Goal: Browse casually

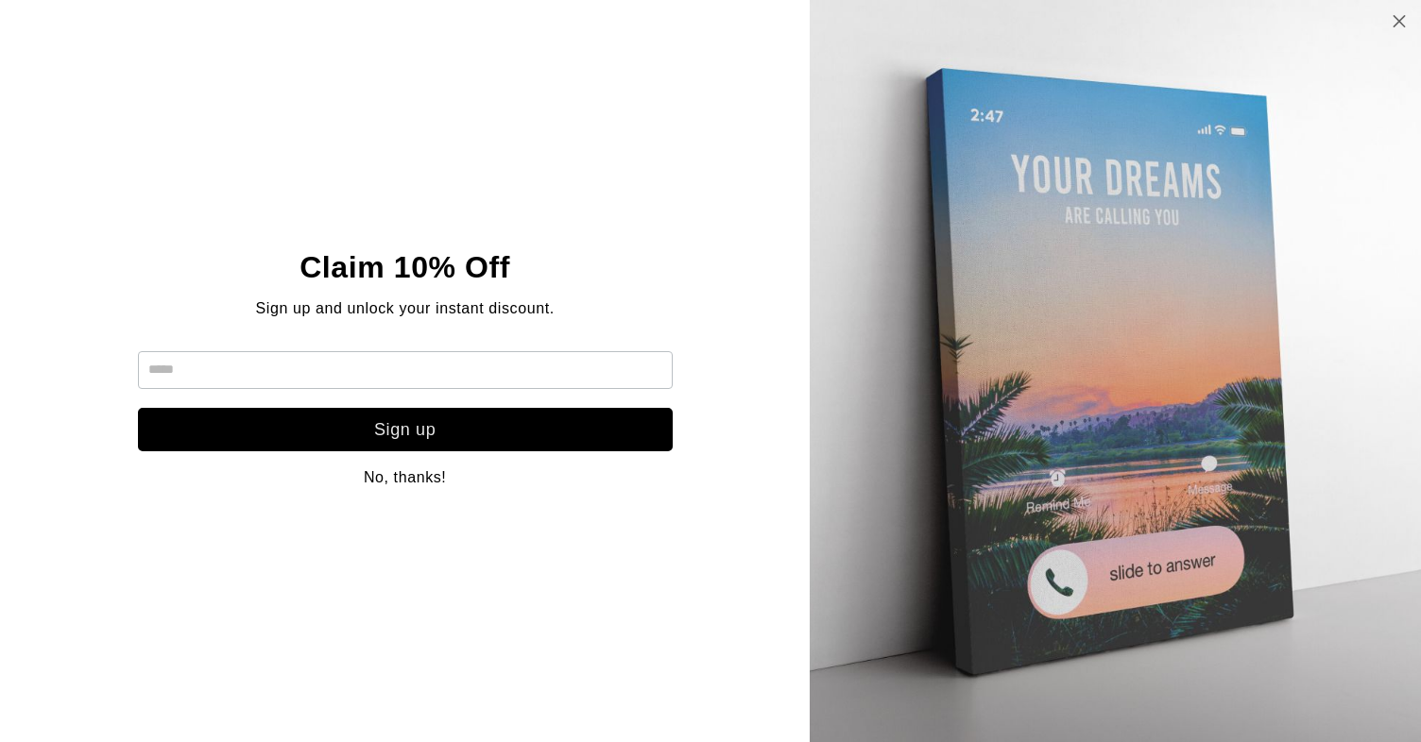
click at [1405, 12] on link at bounding box center [1399, 22] width 16 height 27
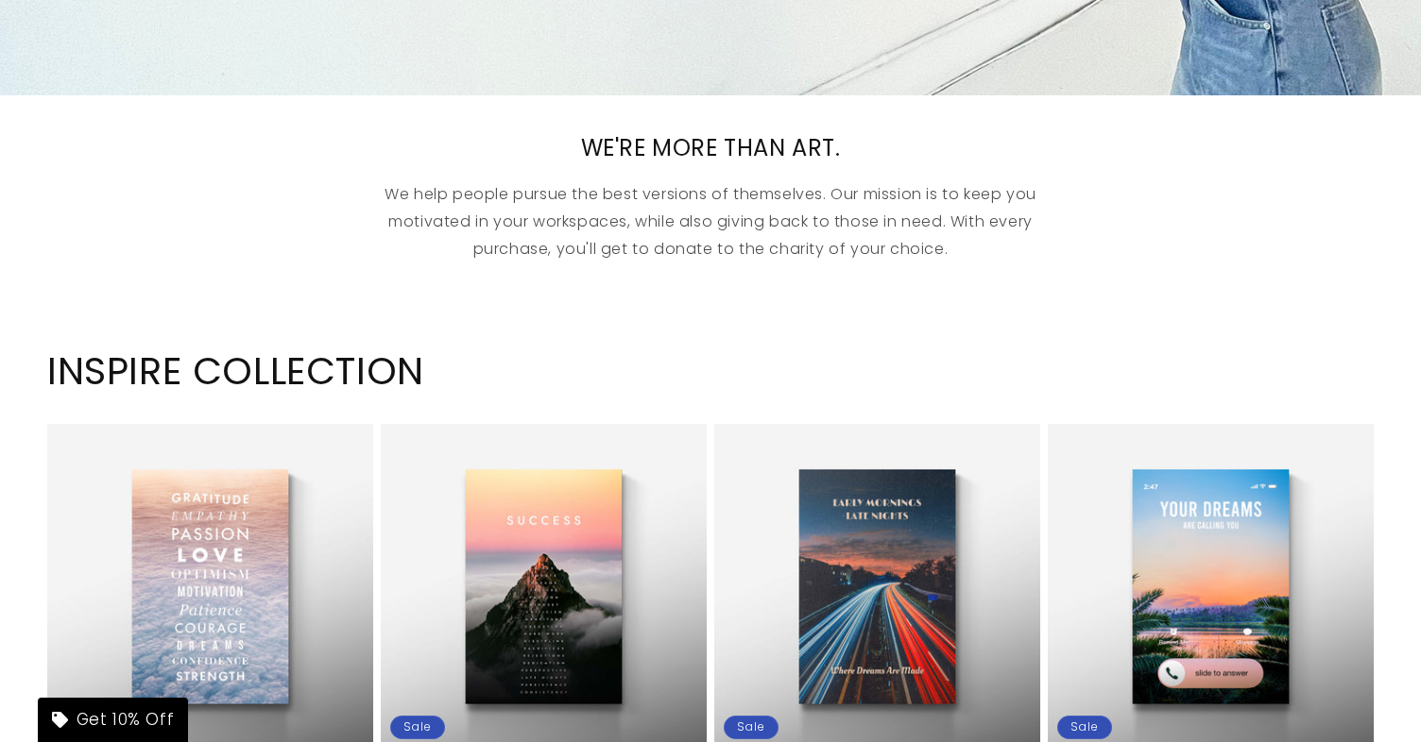
click at [1139, 230] on div "WE'RE MORE THAN ART. We help people pursue the best versions of themselves. Our…" at bounding box center [710, 198] width 1421 height 130
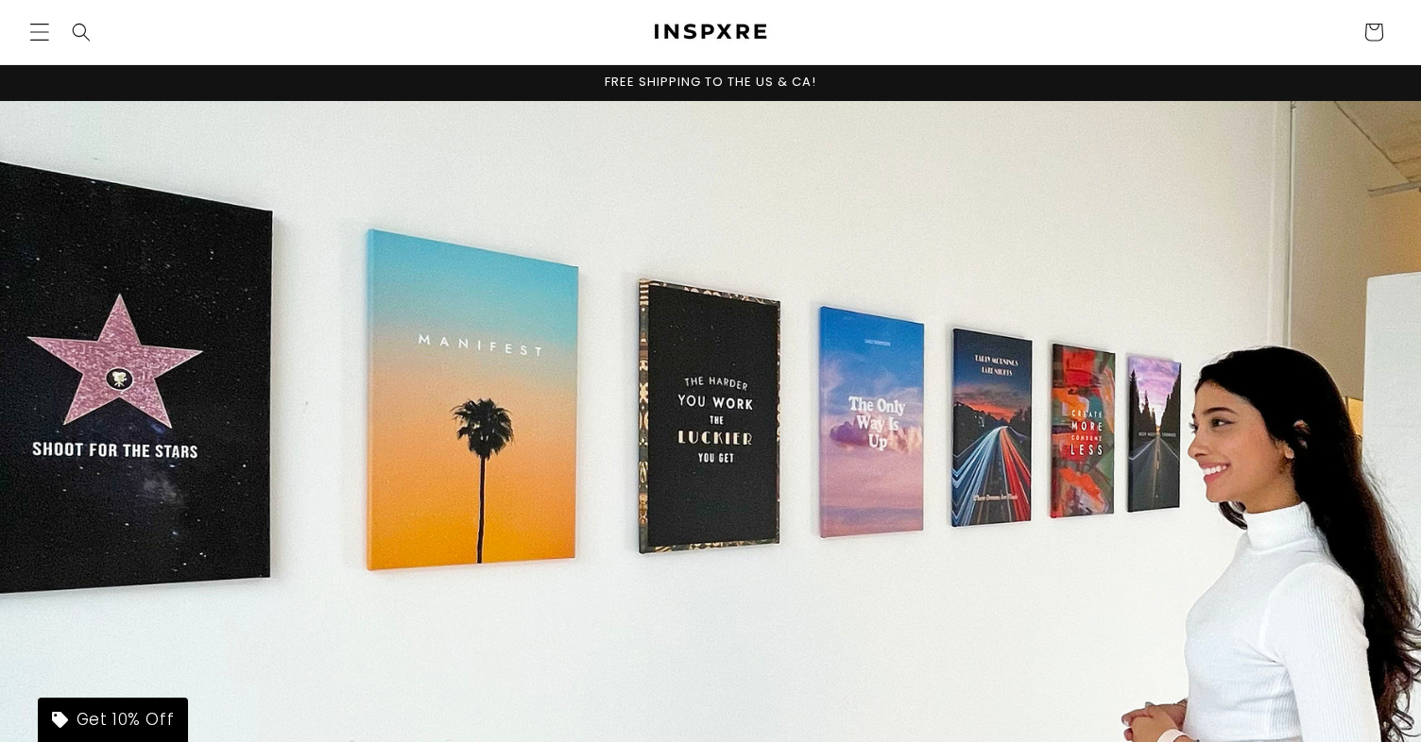
click at [30, 46] on span "Menu" at bounding box center [40, 32] width 42 height 42
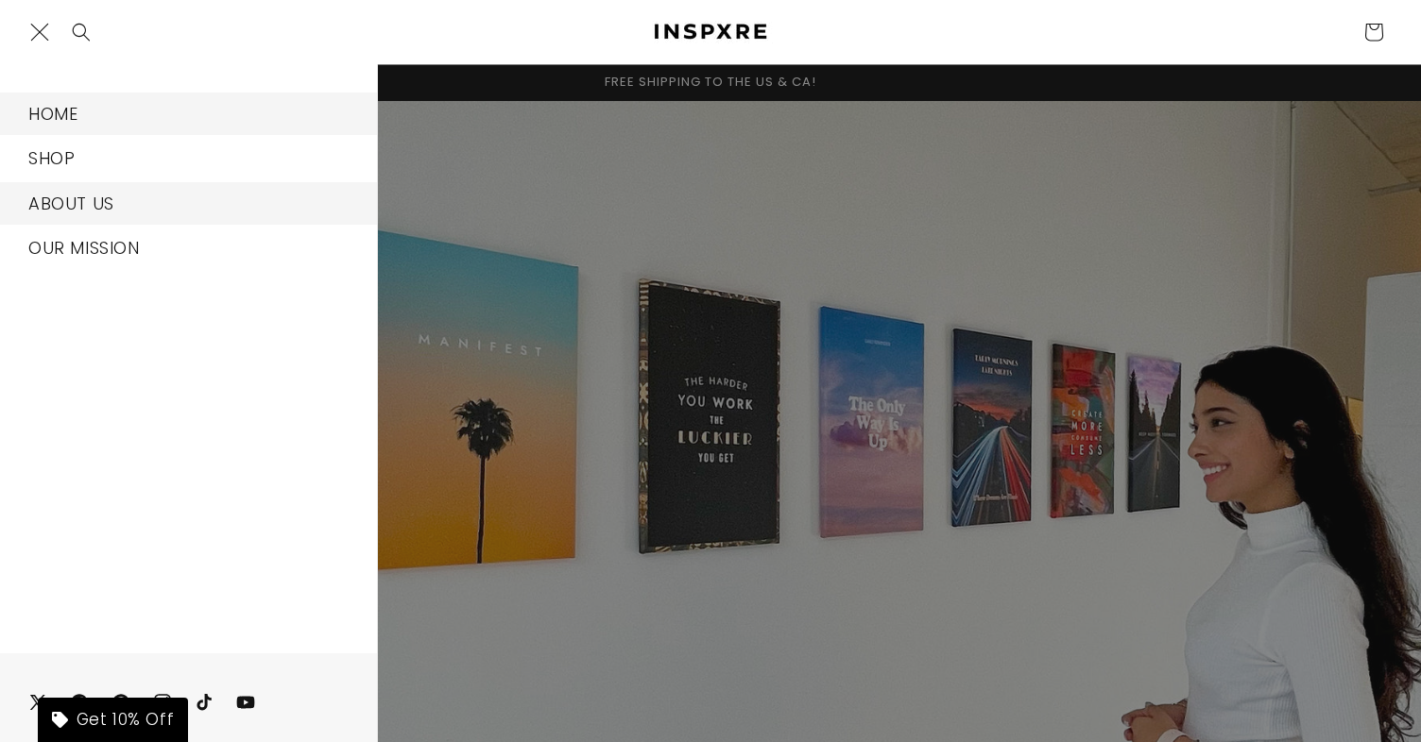
click at [138, 202] on link "ABOUT US" at bounding box center [188, 203] width 377 height 43
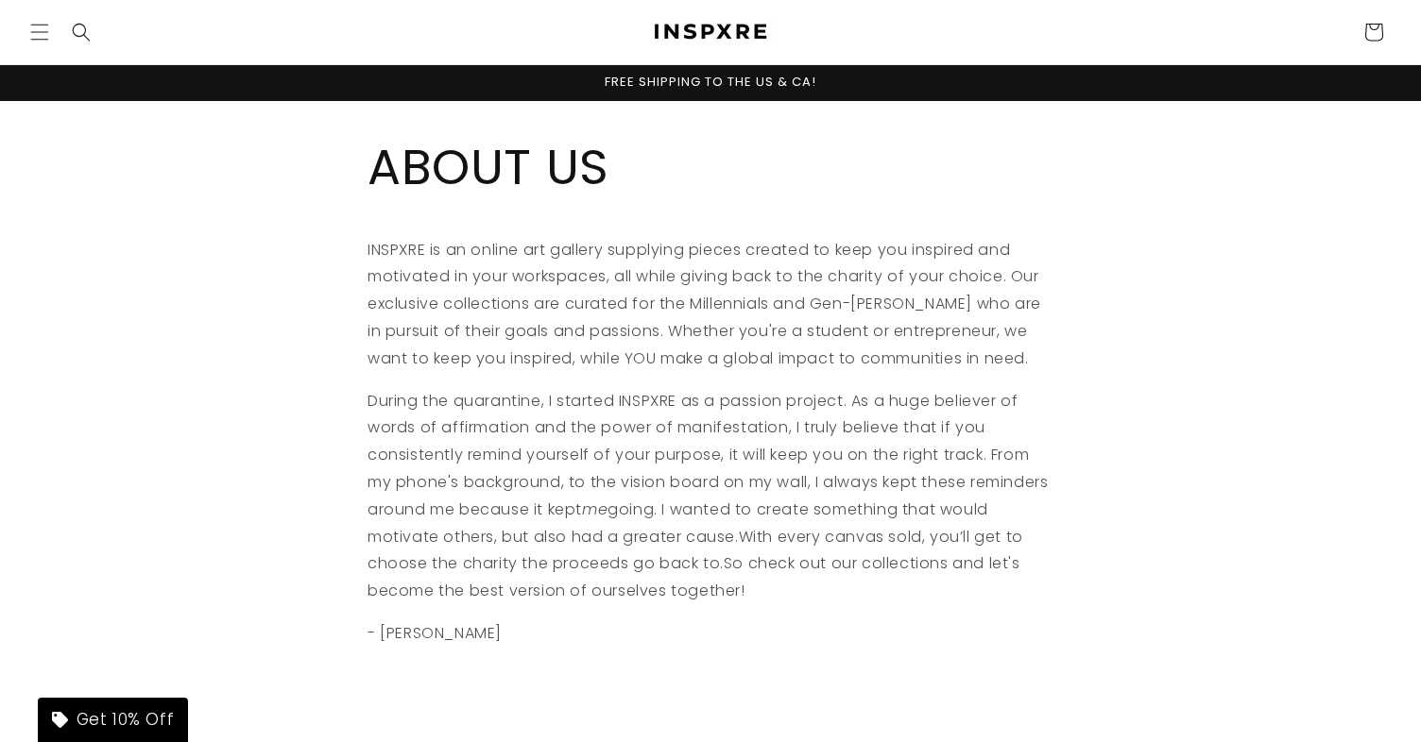
click at [813, 282] on p "INSPXRE is an online art gallery supplying pieces created to keep you inspired …" at bounding box center [710, 305] width 686 height 136
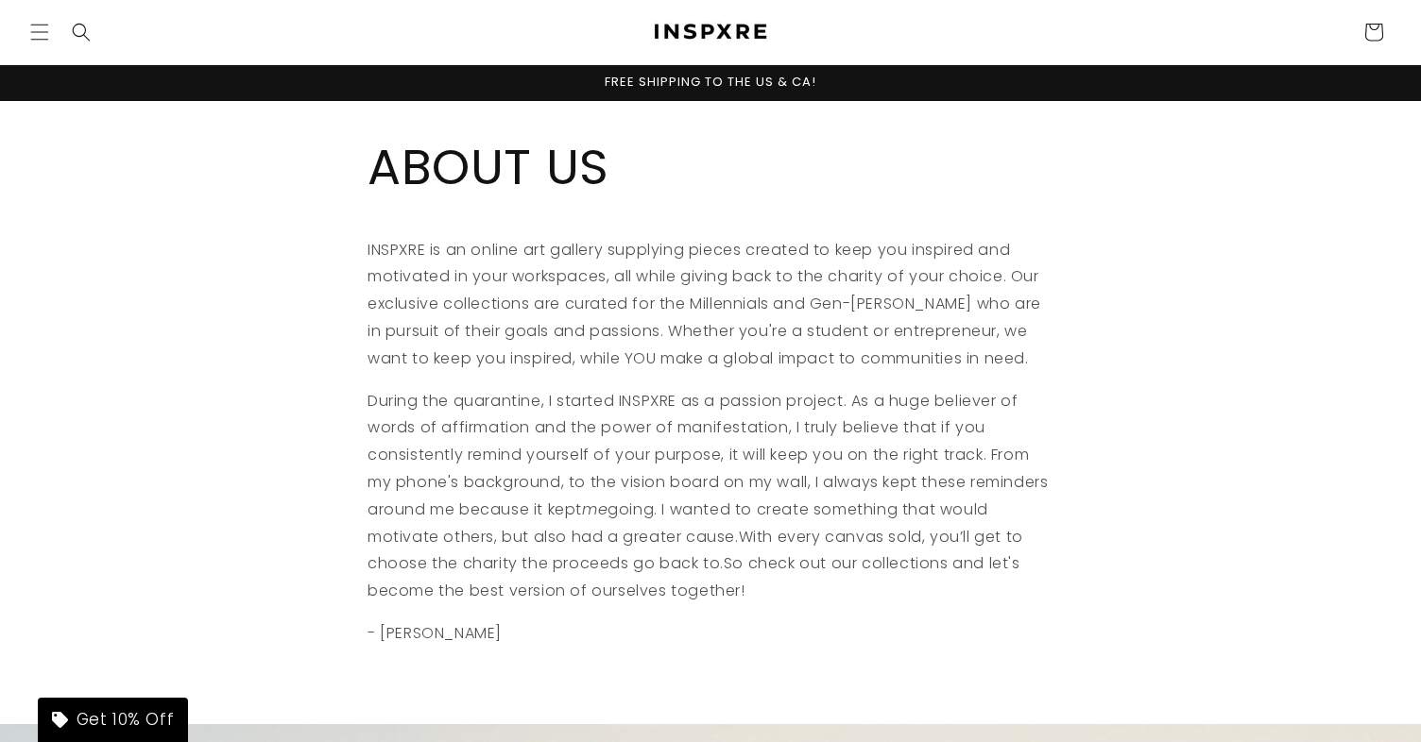
click at [685, 34] on img at bounding box center [710, 32] width 132 height 23
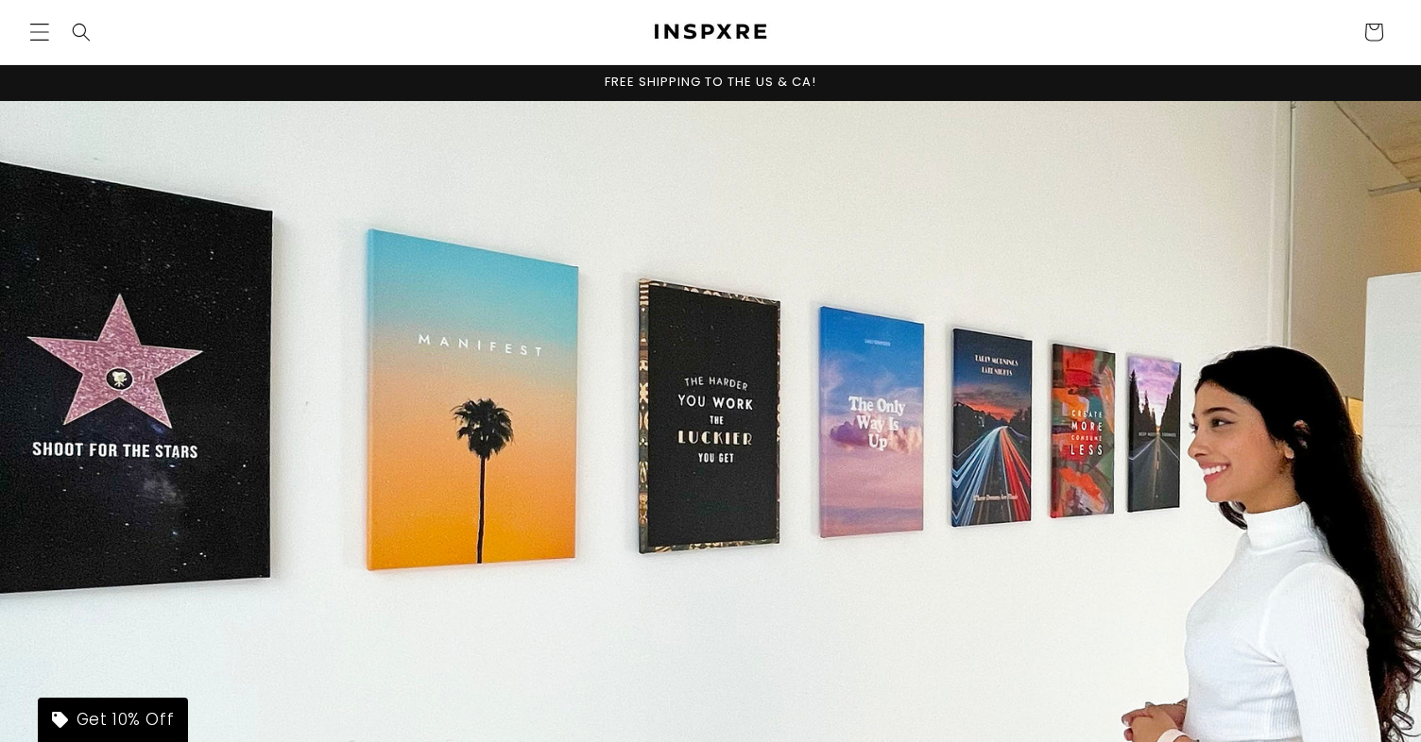
click at [41, 42] on icon "Menu" at bounding box center [39, 32] width 20 height 20
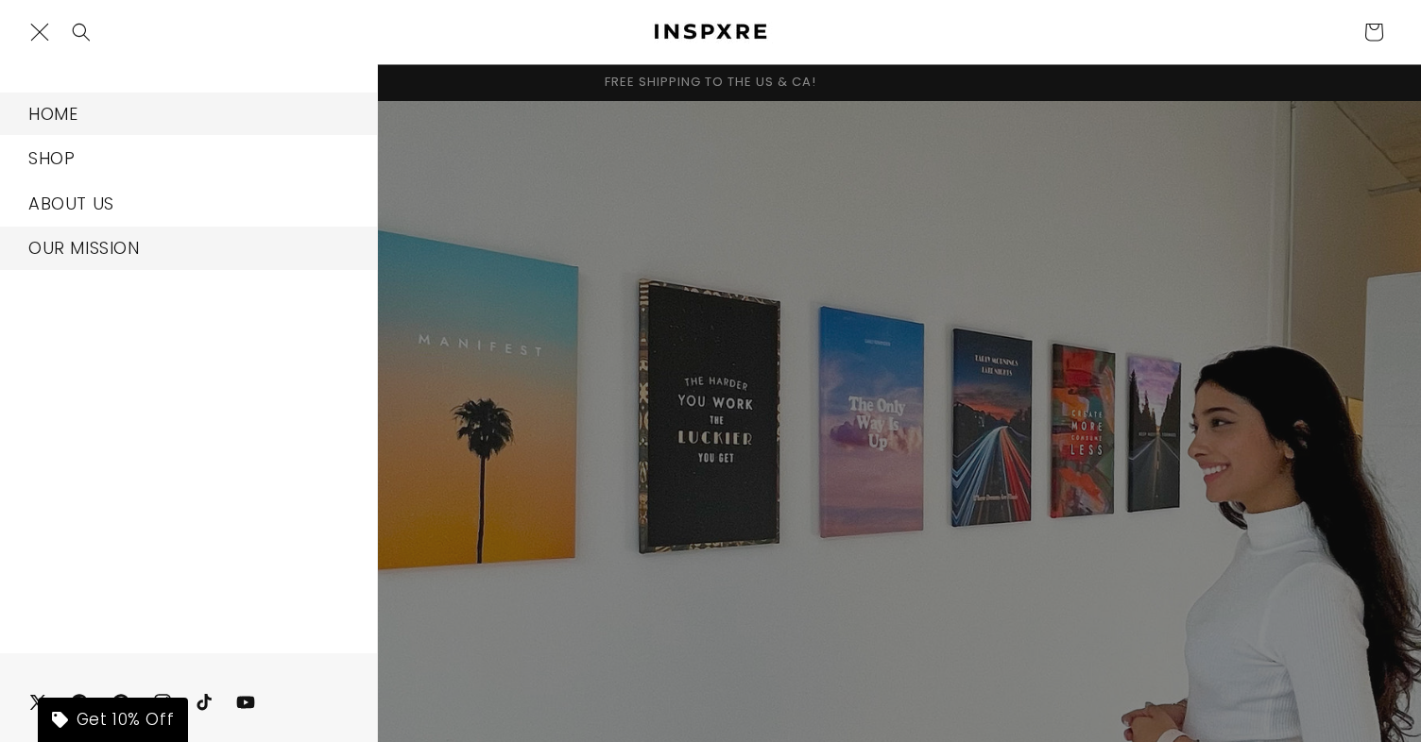
click at [132, 251] on link "OUR MISSION" at bounding box center [188, 248] width 377 height 43
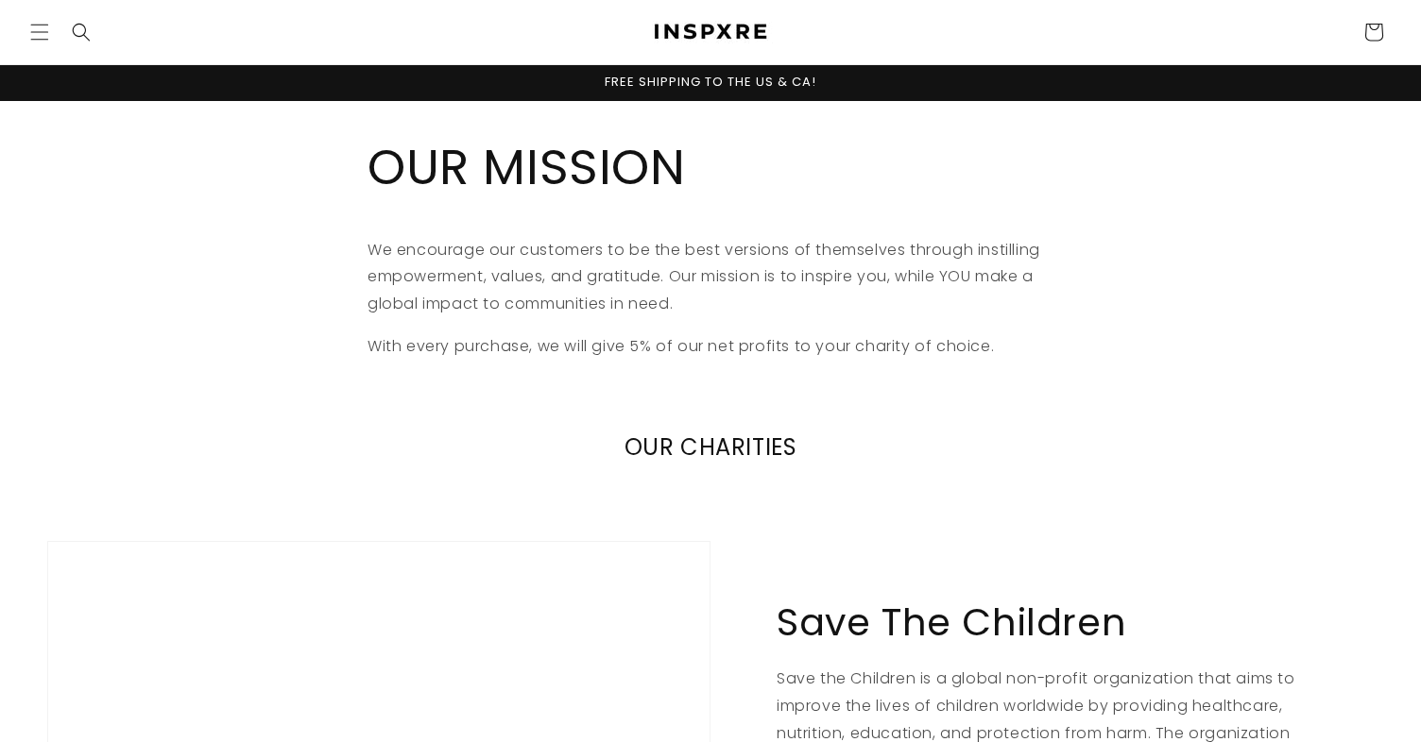
click at [949, 477] on div "OUR CHARITIES" at bounding box center [710, 453] width 1326 height 116
click at [687, 41] on img at bounding box center [710, 32] width 132 height 23
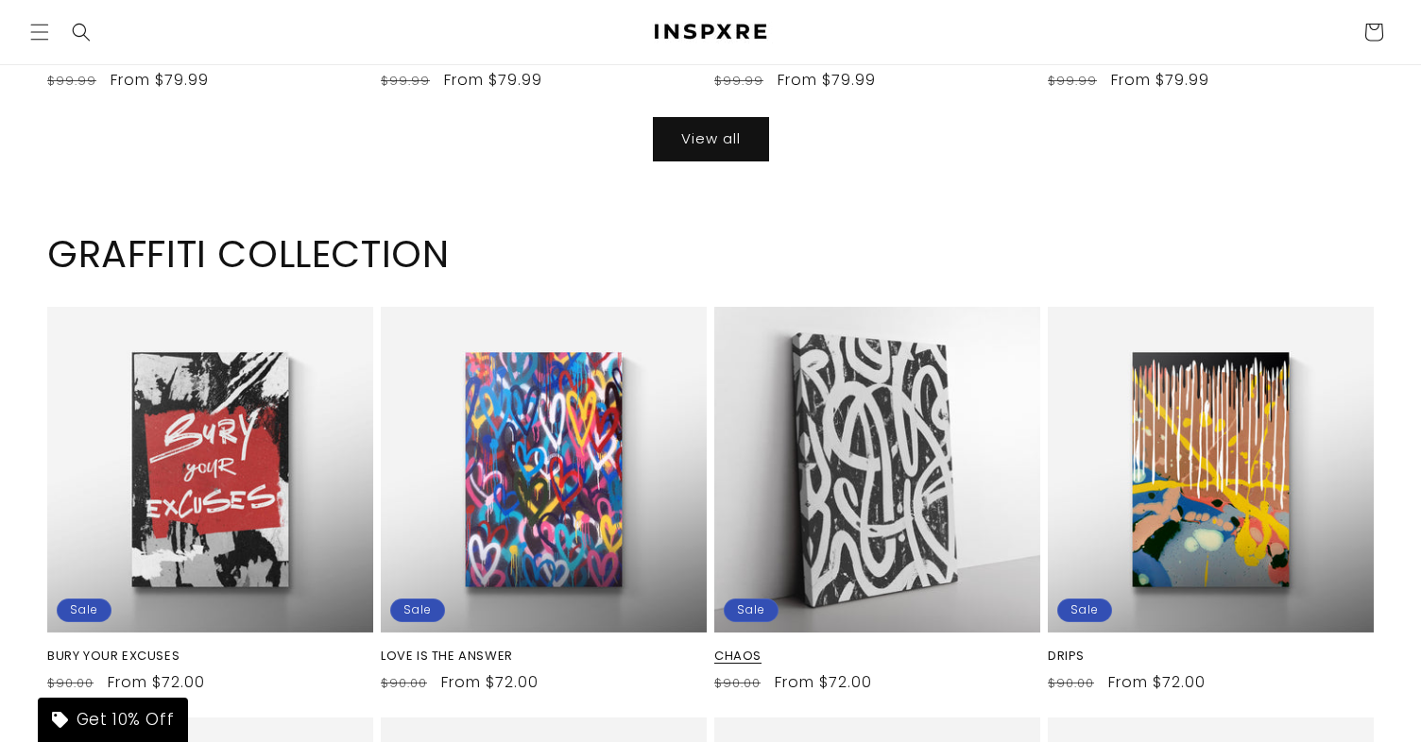
scroll to position [4406, 0]
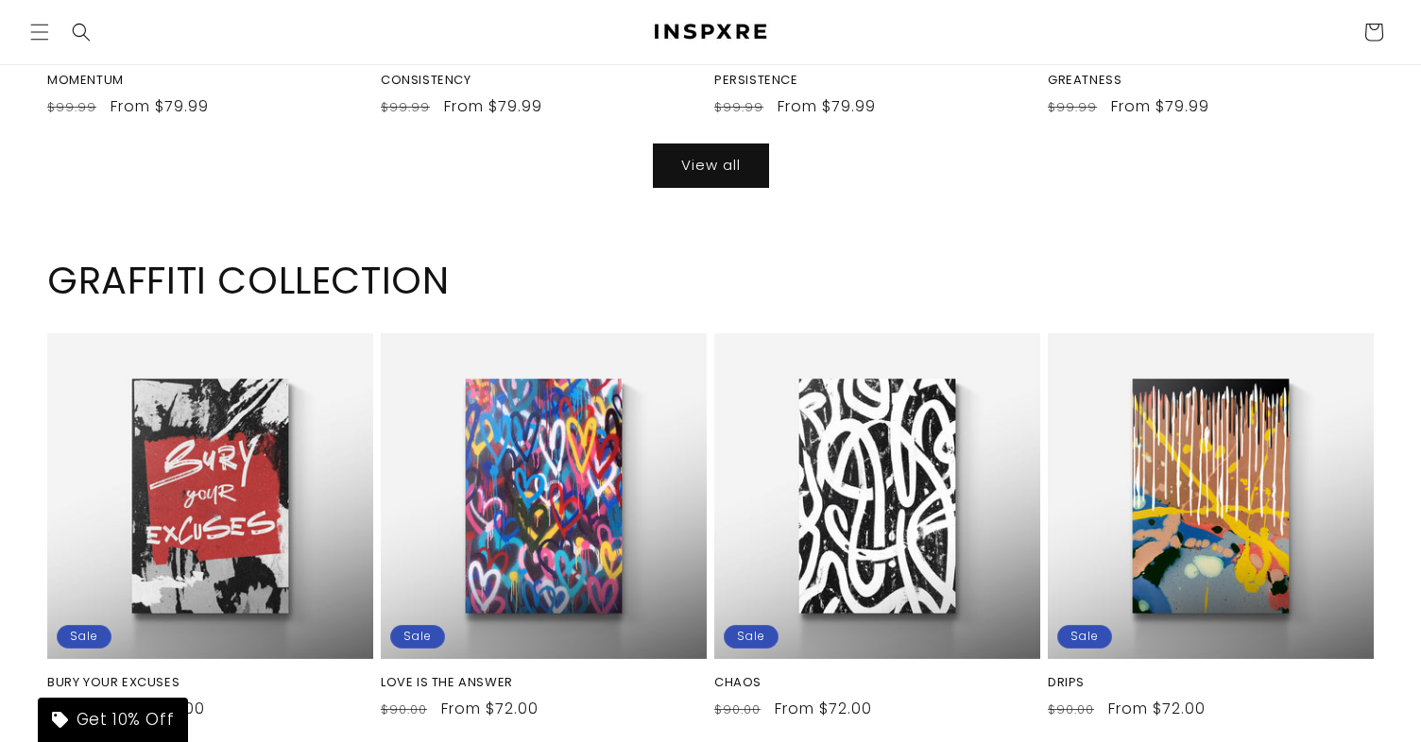
click at [875, 308] on div "GRAFFITI COLLECTION BURY YOUR EXCUSES Sale BURY YOUR EXCUSES Regular price From…" at bounding box center [710, 729] width 1421 height 1014
click at [870, 300] on div "GRAFFITI COLLECTION BURY YOUR EXCUSES Sale BURY YOUR EXCUSES Regular price From…" at bounding box center [710, 729] width 1421 height 1014
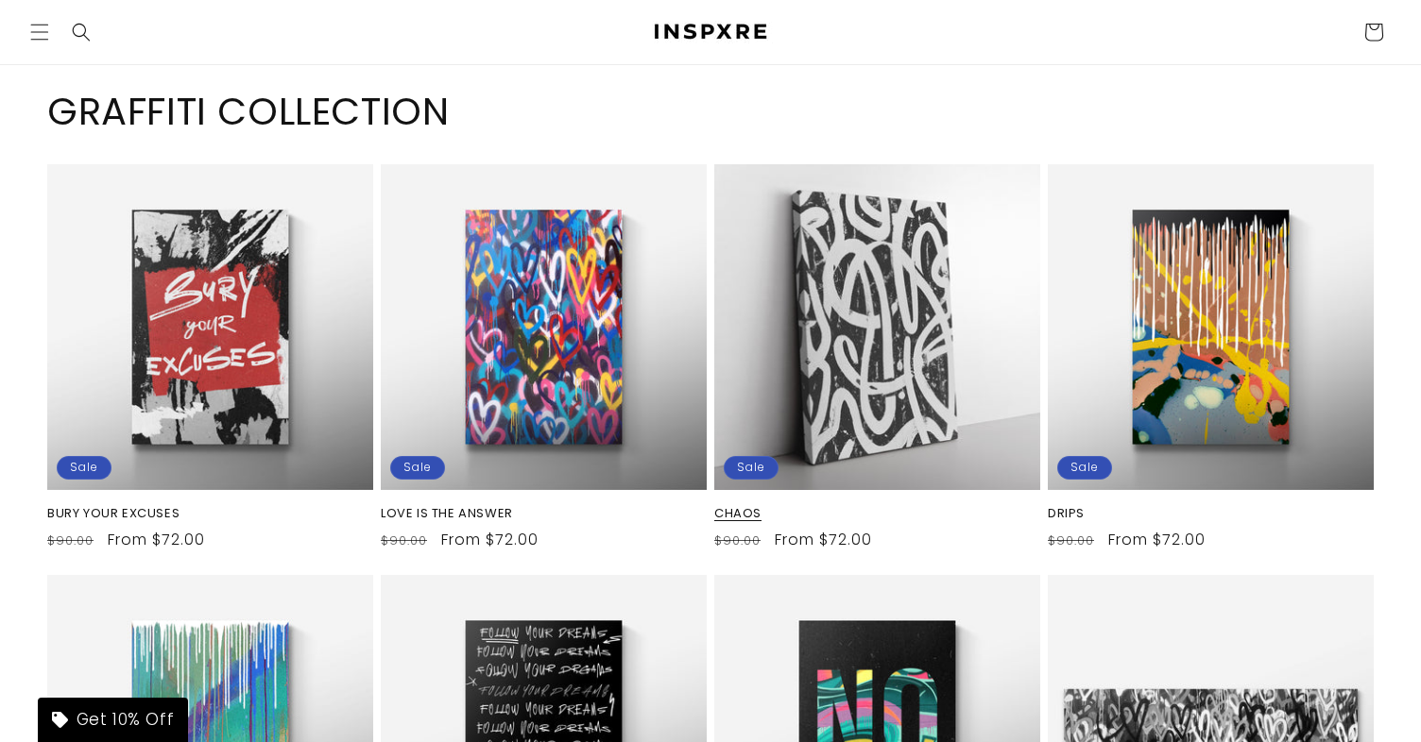
scroll to position [4408, 0]
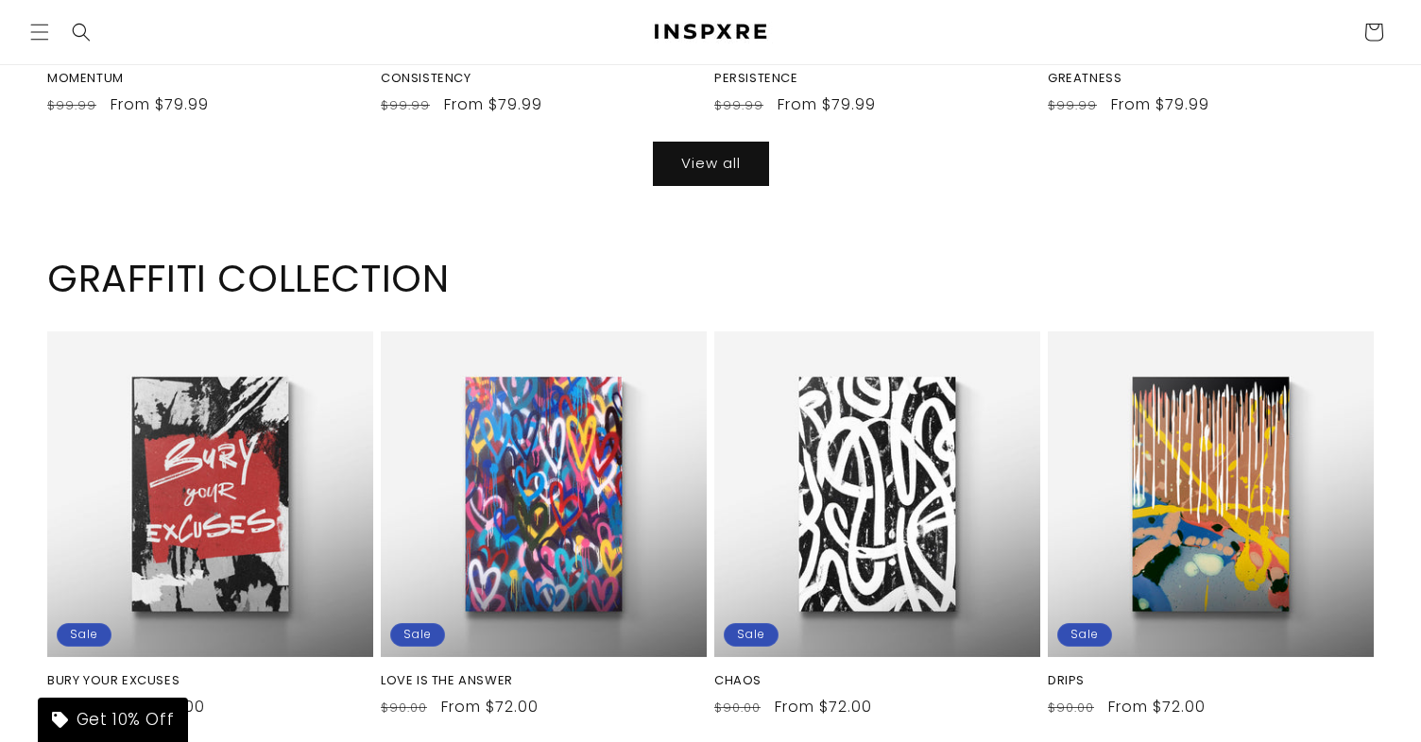
click at [865, 261] on h2 "GRAFFITI COLLECTION" at bounding box center [710, 278] width 1326 height 49
click at [865, 291] on h2 "GRAFFITI COLLECTION" at bounding box center [710, 278] width 1326 height 49
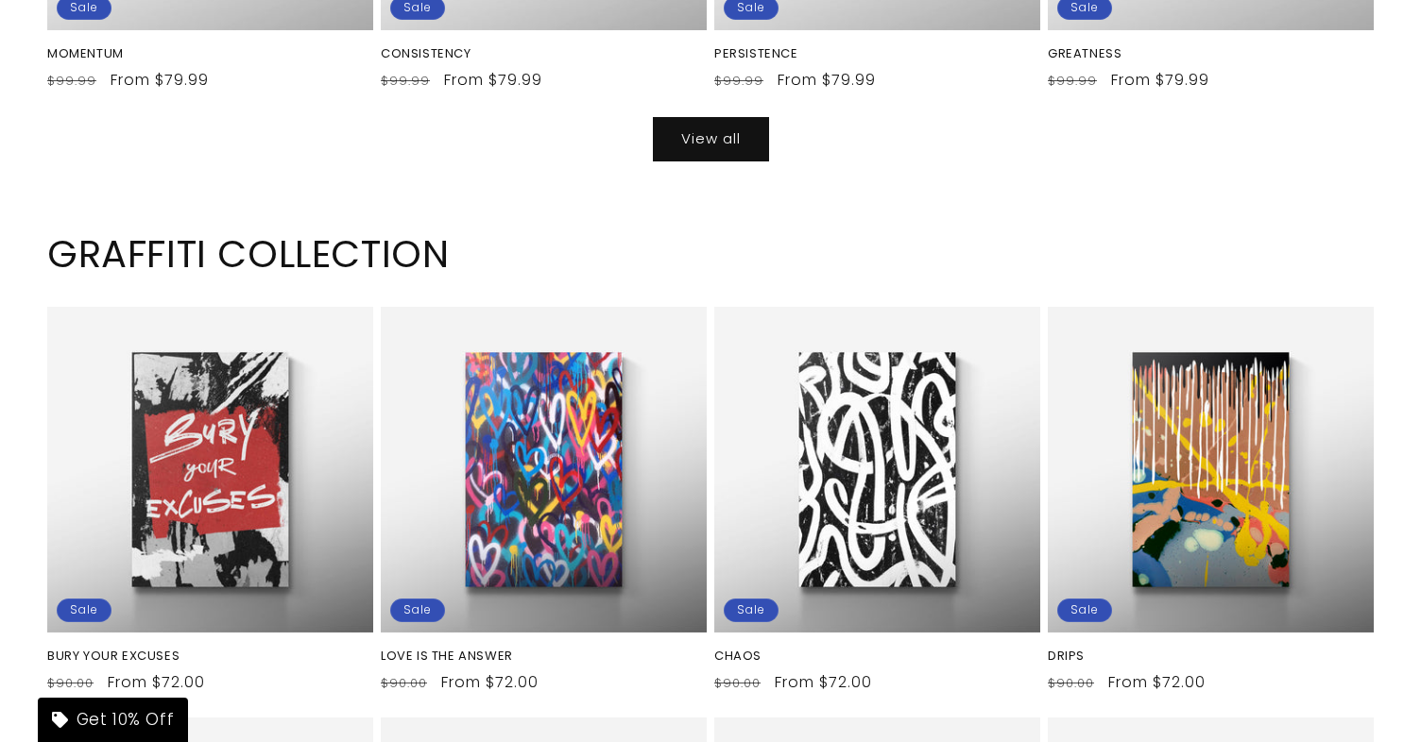
click at [870, 275] on div "GRAFFITI COLLECTION BURY YOUR EXCUSES Sale BURY YOUR EXCUSES Regular price From…" at bounding box center [710, 703] width 1421 height 1014
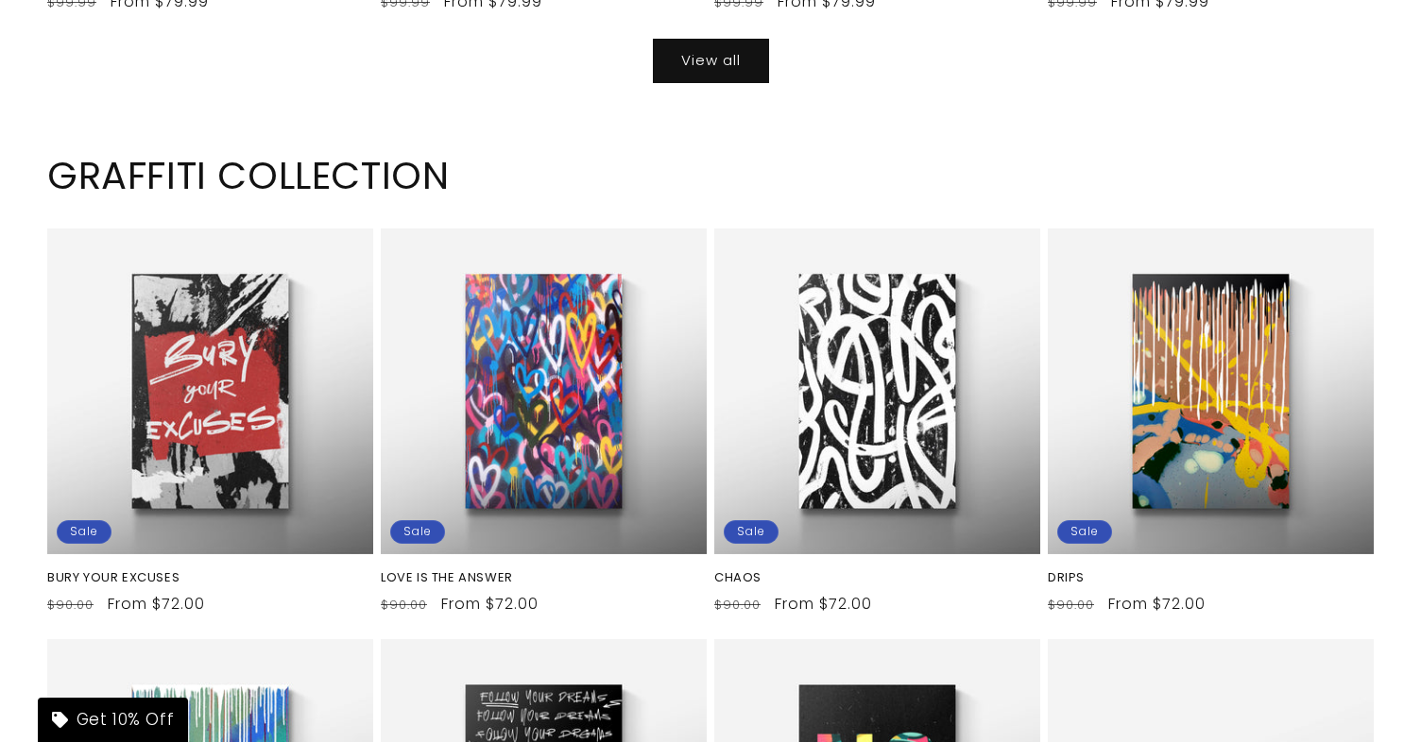
scroll to position [4527, 0]
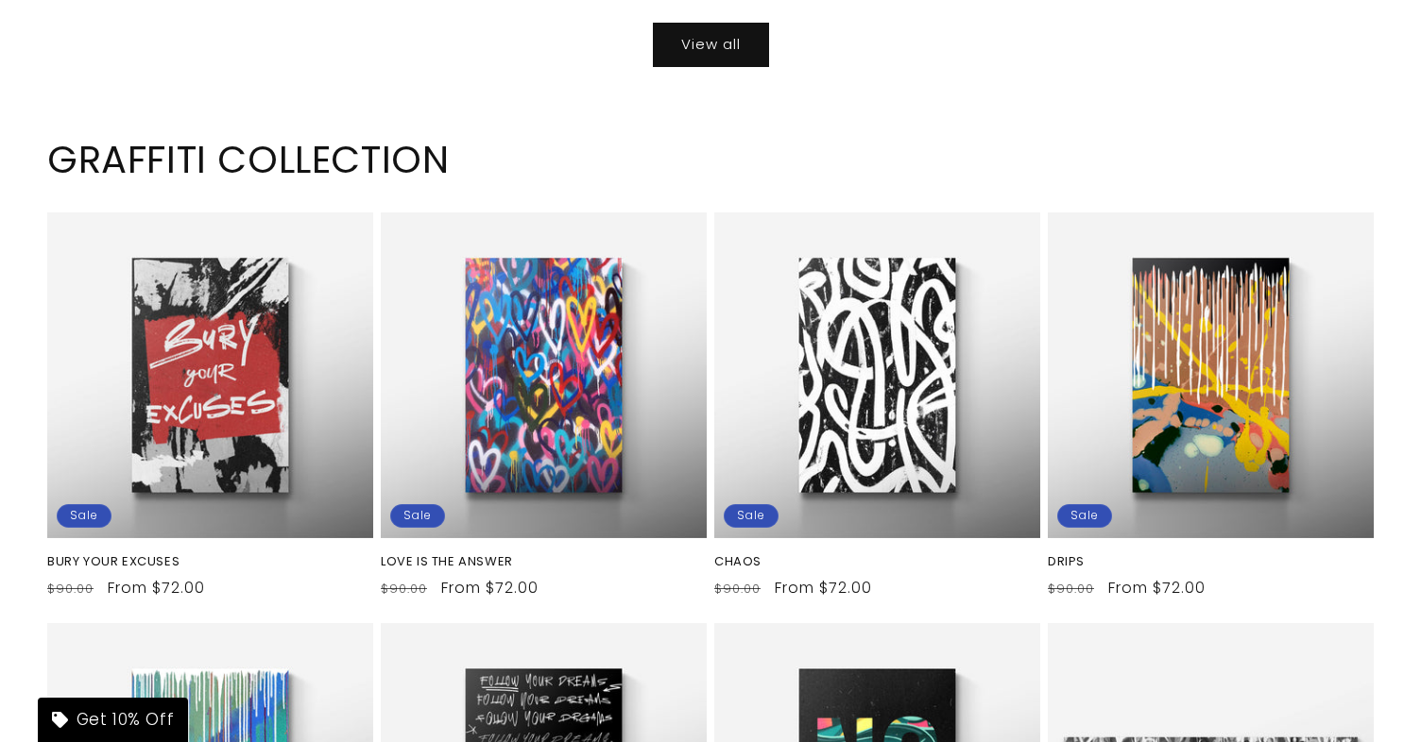
click at [882, 168] on h2 "GRAFFITI COLLECTION" at bounding box center [710, 159] width 1326 height 49
click at [881, 173] on h2 "GRAFFITI COLLECTION" at bounding box center [710, 159] width 1326 height 49
click at [868, 171] on h2 "GRAFFITI COLLECTION" at bounding box center [710, 159] width 1326 height 49
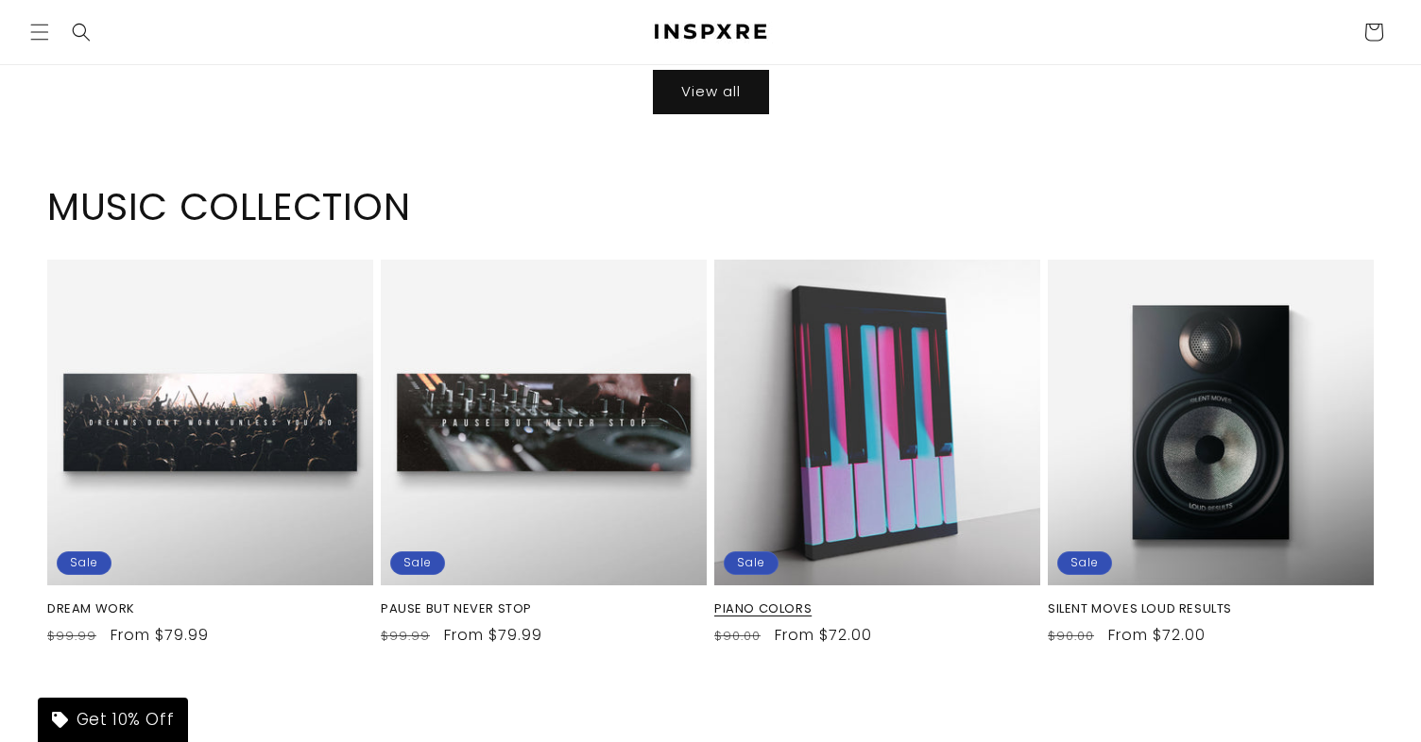
scroll to position [7931, 0]
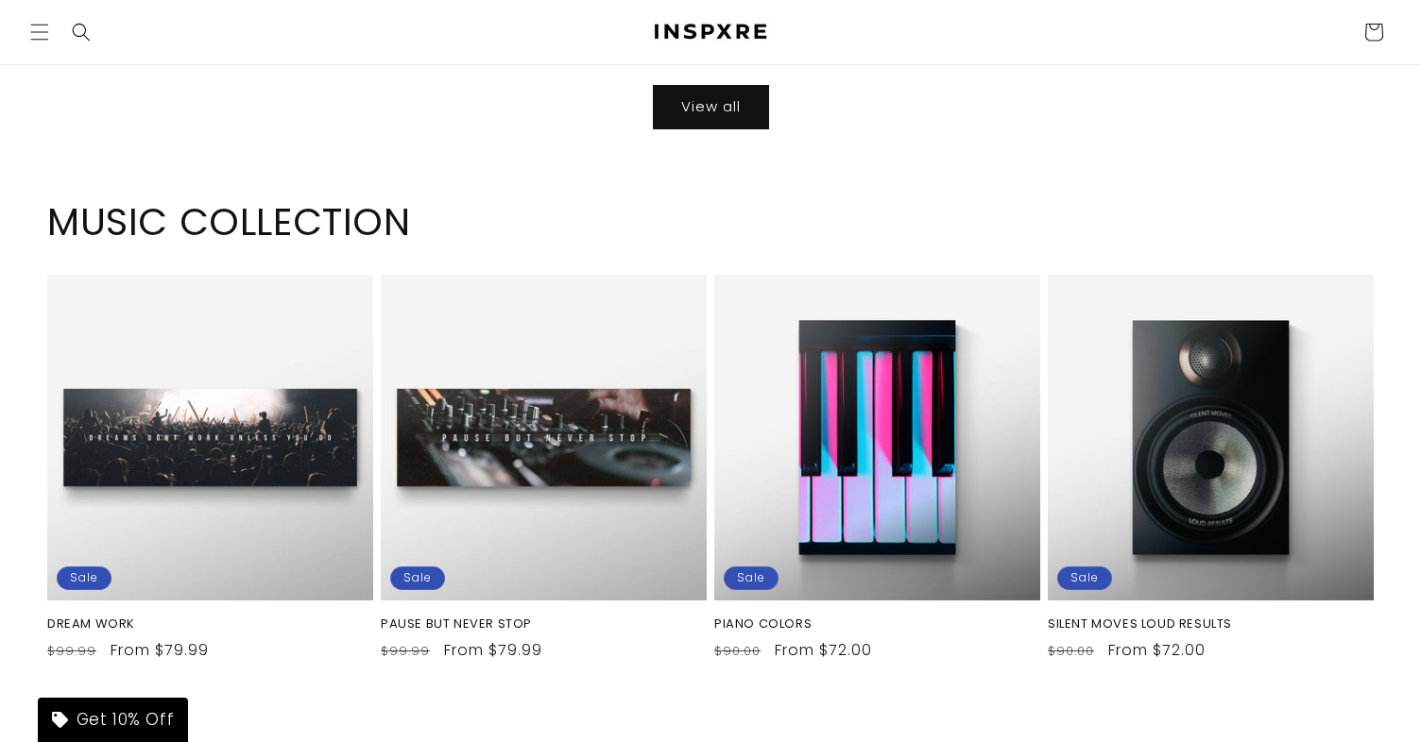
click at [899, 231] on div "MUSIC COLLECTION DREAM WORK Sale DREAM WORK Regular price From $79.99 Regular p…" at bounding box center [710, 437] width 1421 height 549
click at [889, 239] on div "MUSIC COLLECTION DREAM WORK Sale DREAM WORK Regular price From $79.99 Regular p…" at bounding box center [710, 437] width 1421 height 549
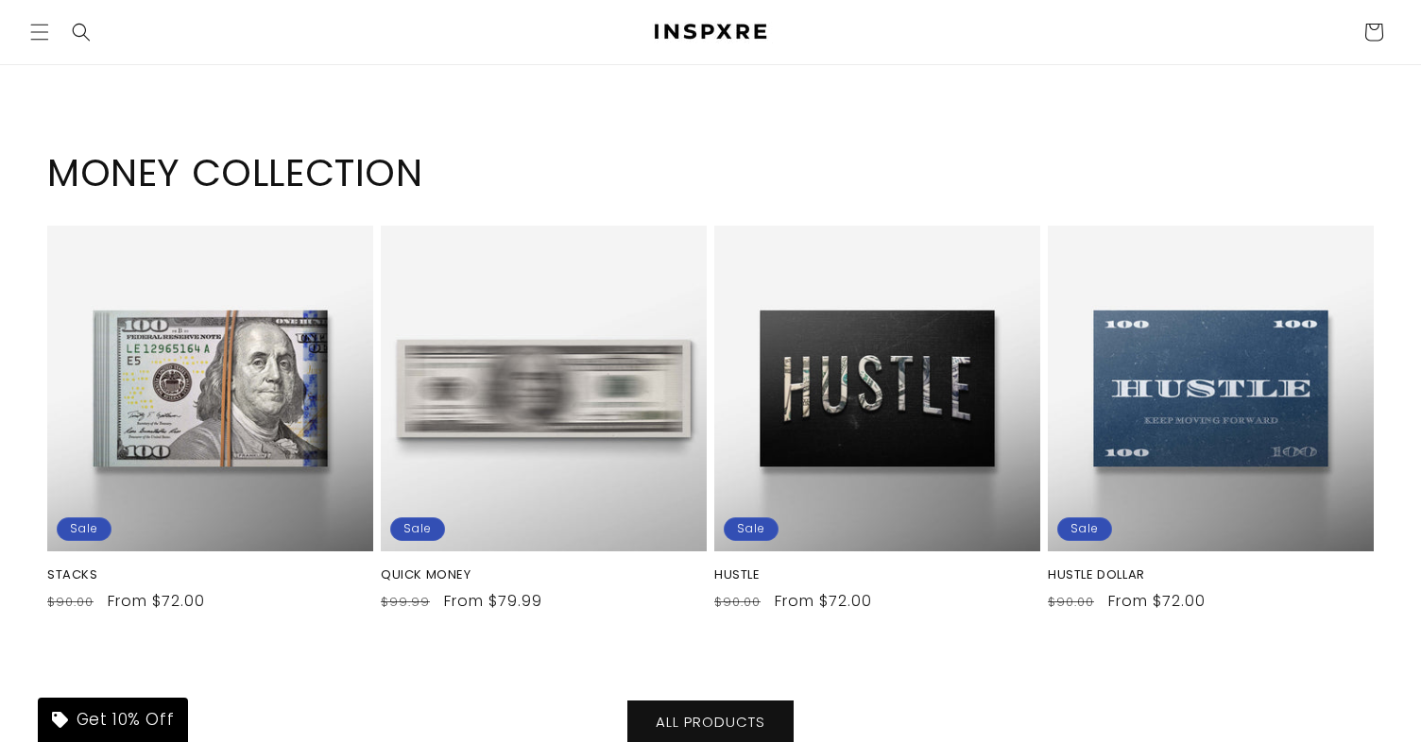
scroll to position [8470, 0]
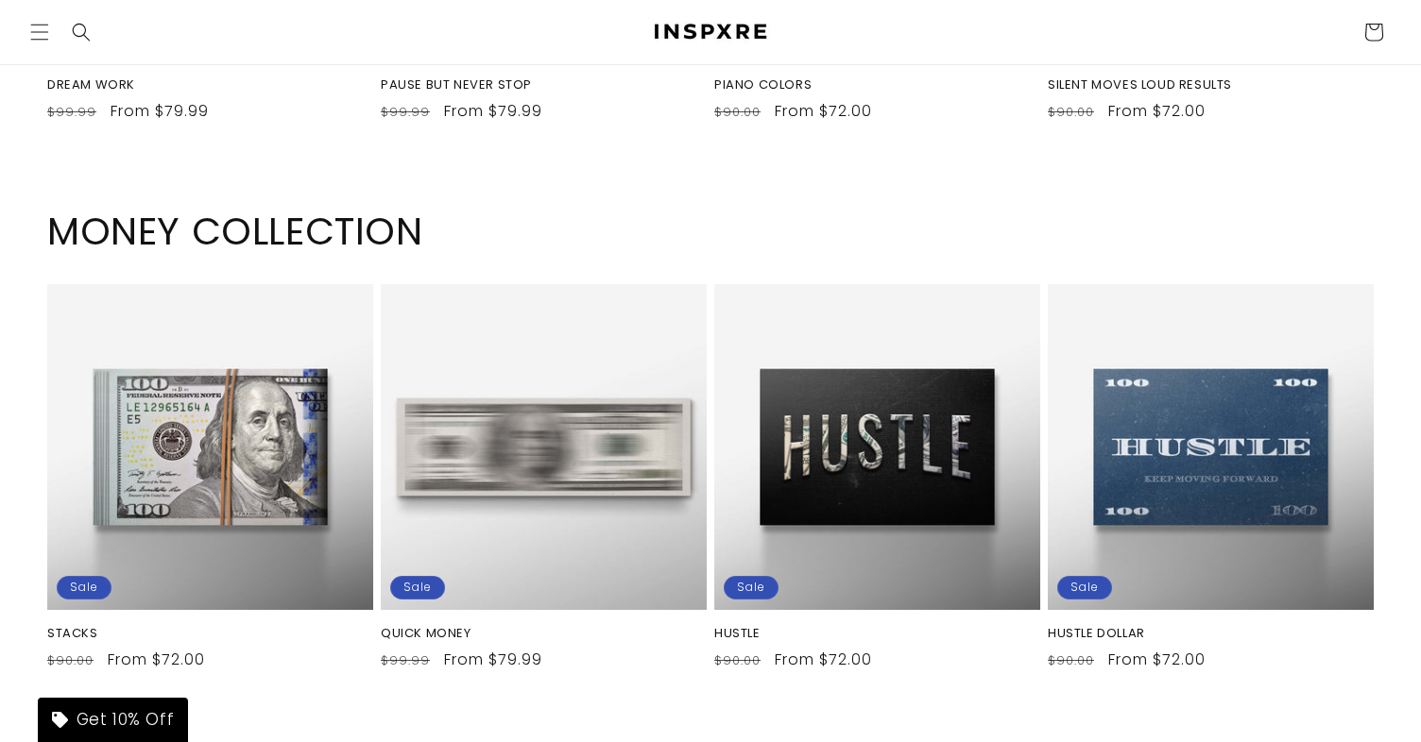
click at [902, 226] on h2 "MONEY COLLECTION" at bounding box center [710, 231] width 1326 height 49
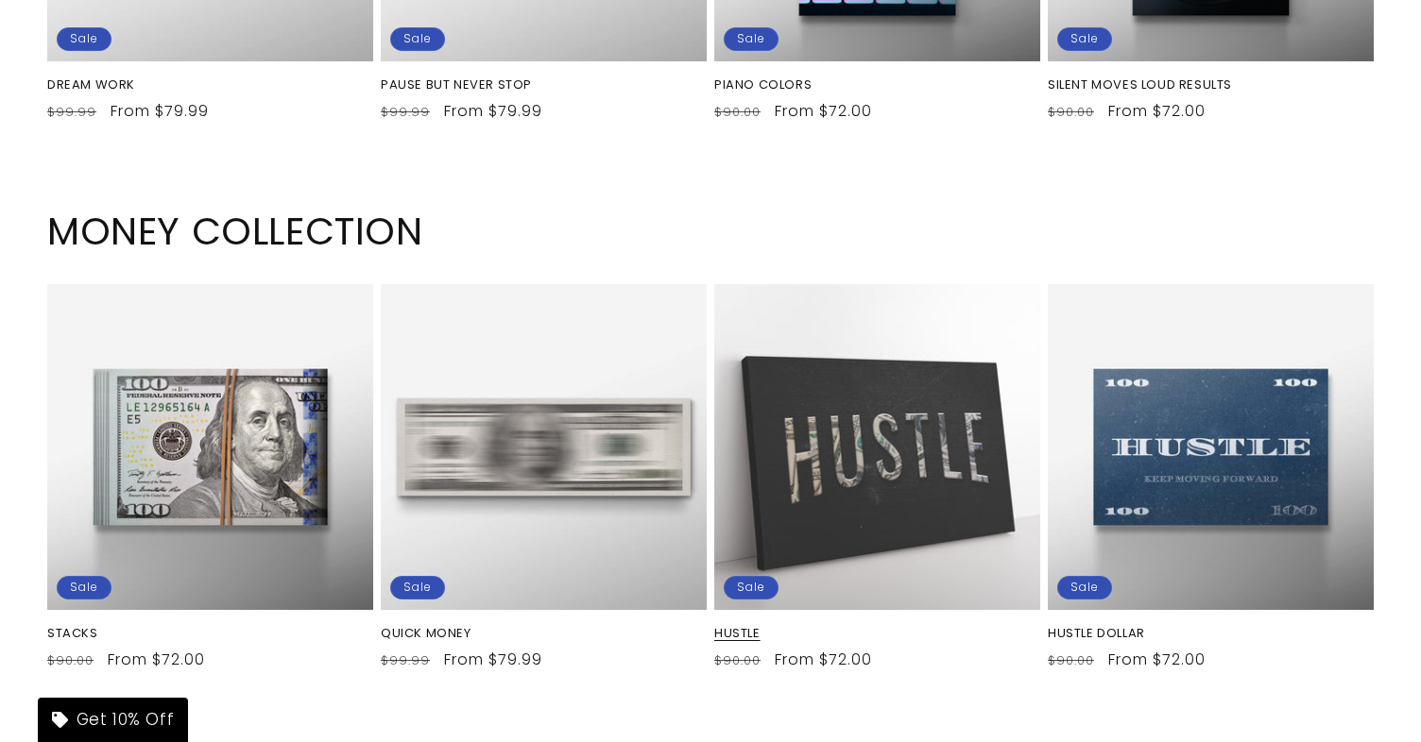
scroll to position [8655, 0]
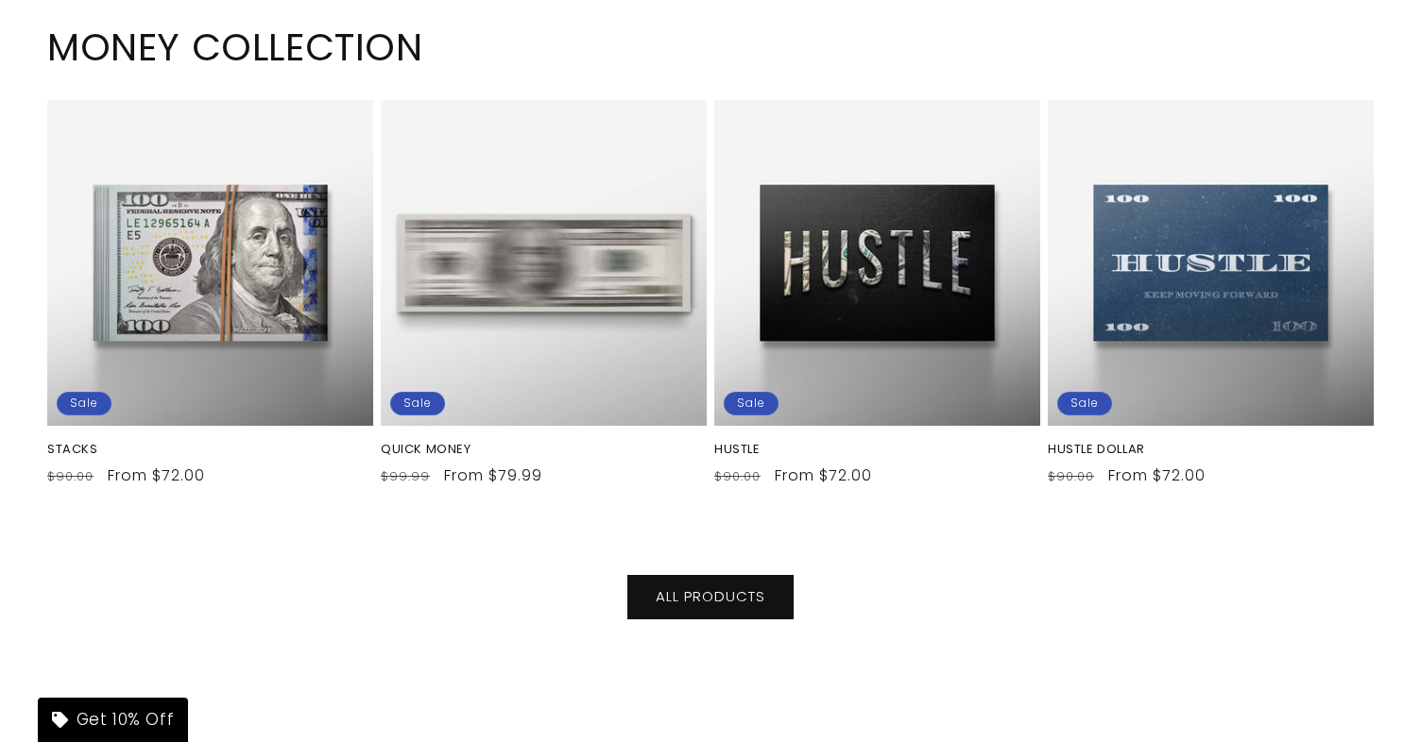
click at [851, 490] on div "MONEY COLLECTION STACKS Sale STACKS Regular price From $72.00 Regular price $90…" at bounding box center [710, 263] width 1421 height 549
click at [844, 493] on div "MONEY COLLECTION STACKS Sale STACKS Regular price From $72.00 Regular price $90…" at bounding box center [710, 263] width 1421 height 549
click at [908, 494] on div "MONEY COLLECTION STACKS Sale STACKS Regular price From $72.00 Regular price $90…" at bounding box center [710, 263] width 1421 height 549
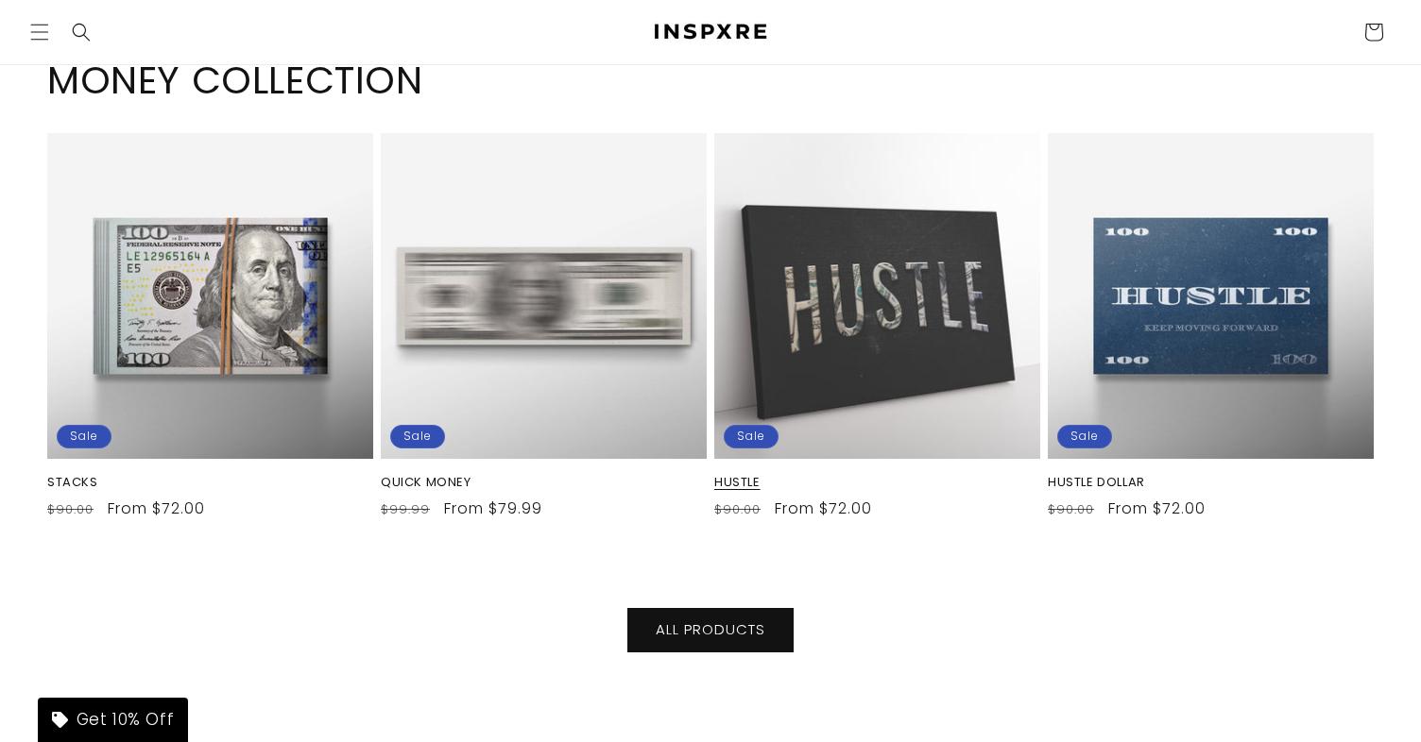
scroll to position [8741, 0]
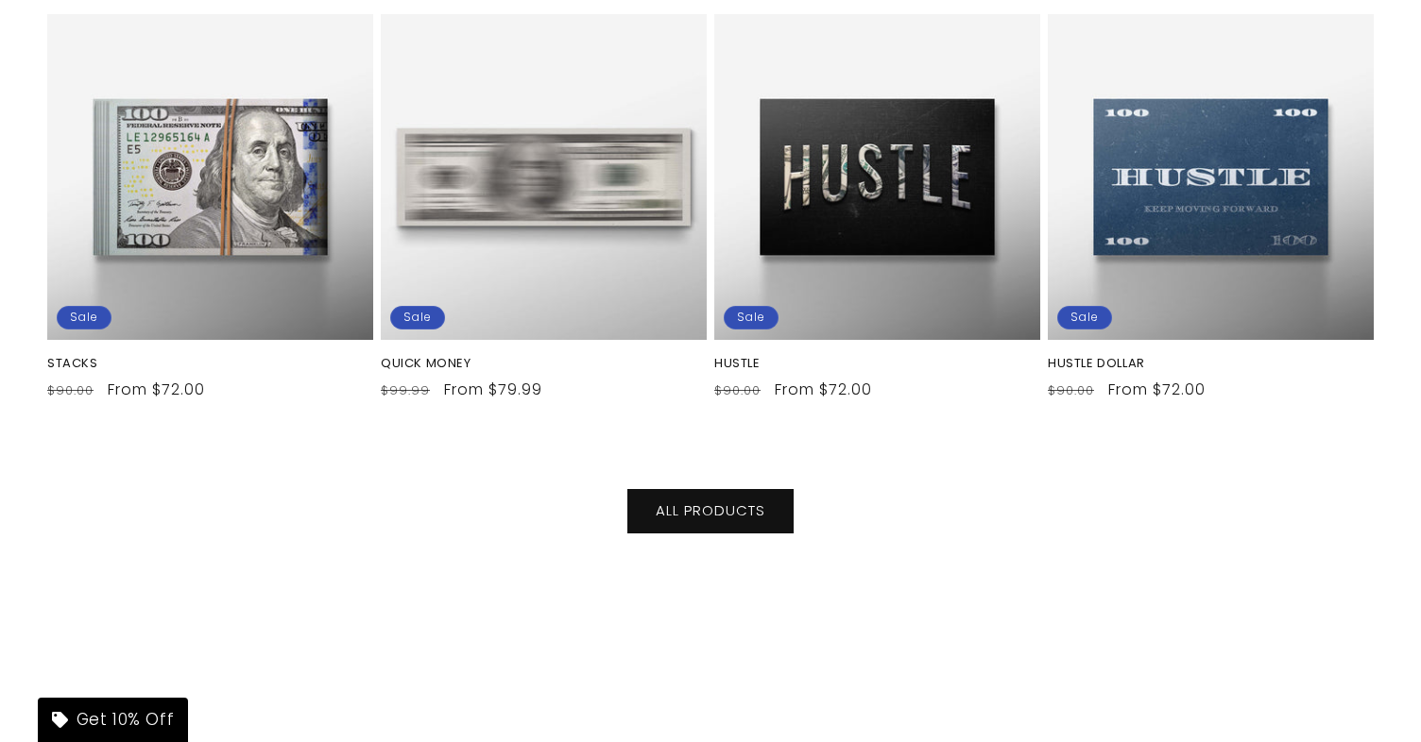
click at [913, 432] on div "MONEY COLLECTION STACKS Sale STACKS Regular price From $72.00 Regular price $90…" at bounding box center [710, 177] width 1421 height 549
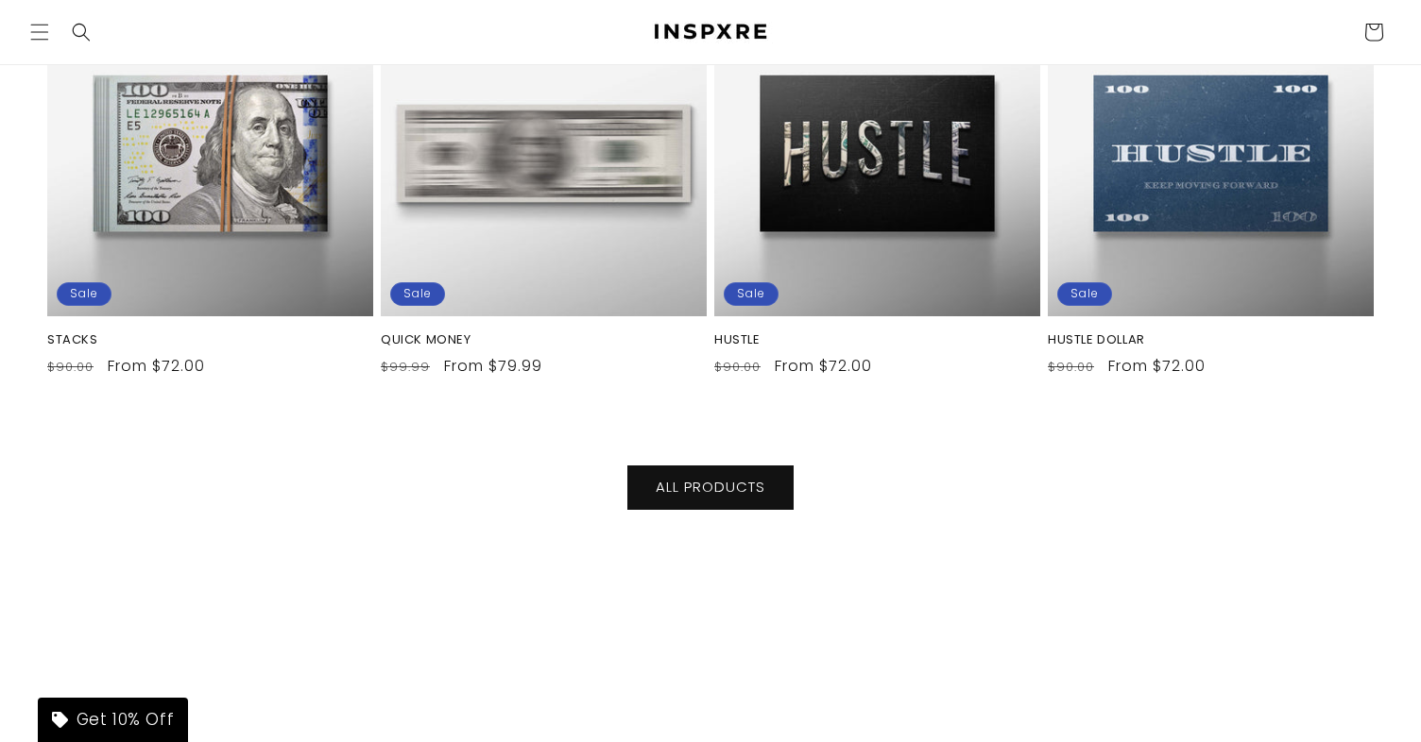
scroll to position [8761, 0]
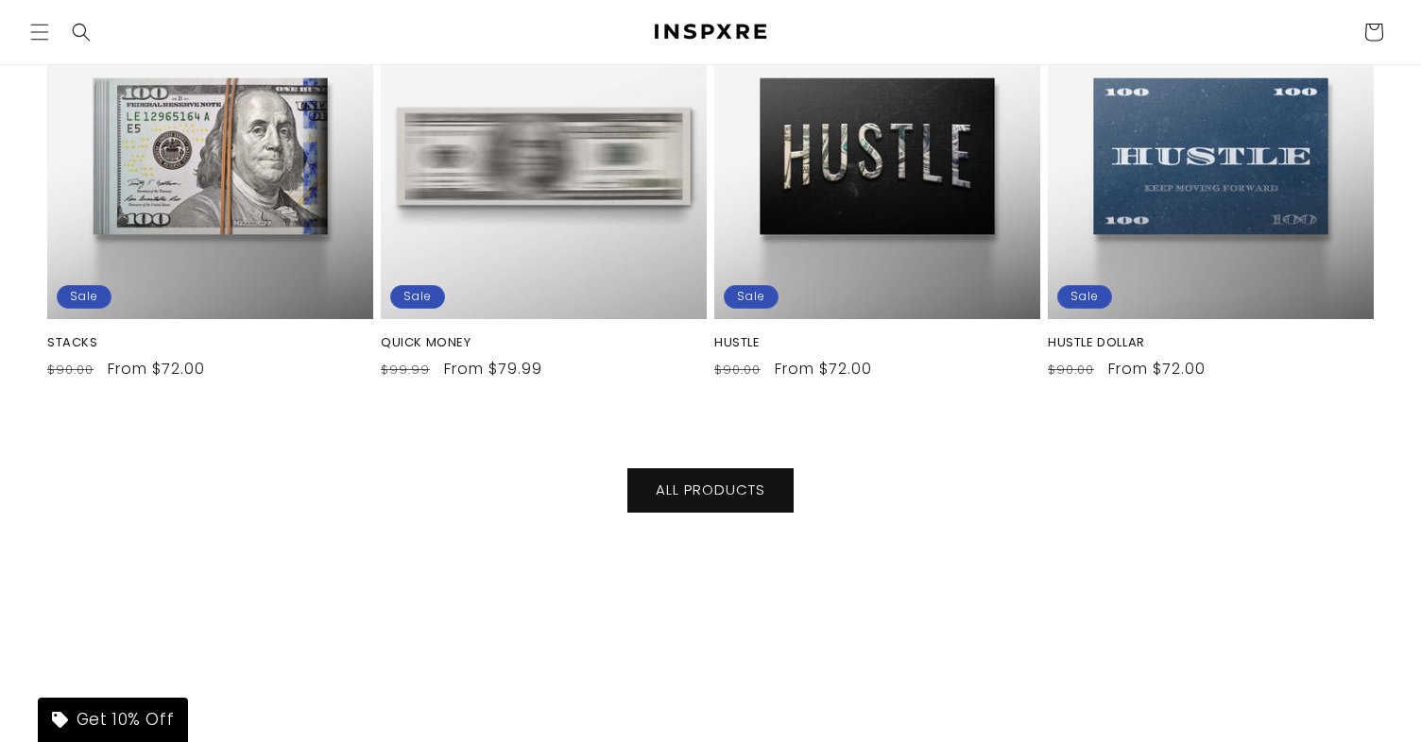
click at [930, 432] on div "ALL PRODUCTS" at bounding box center [710, 496] width 1421 height 131
click at [932, 431] on div "ALL PRODUCTS" at bounding box center [710, 496] width 1421 height 131
click at [920, 404] on div "MONEY COLLECTION STACKS Sale STACKS Regular price From $72.00 Regular price $90…" at bounding box center [710, 156] width 1421 height 549
click at [976, 406] on div "MONEY COLLECTION STACKS Sale STACKS Regular price From $72.00 Regular price $90…" at bounding box center [710, 156] width 1421 height 549
click at [909, 399] on div "MONEY COLLECTION STACKS Sale STACKS Regular price From $72.00 Regular price $90…" at bounding box center [710, 156] width 1421 height 549
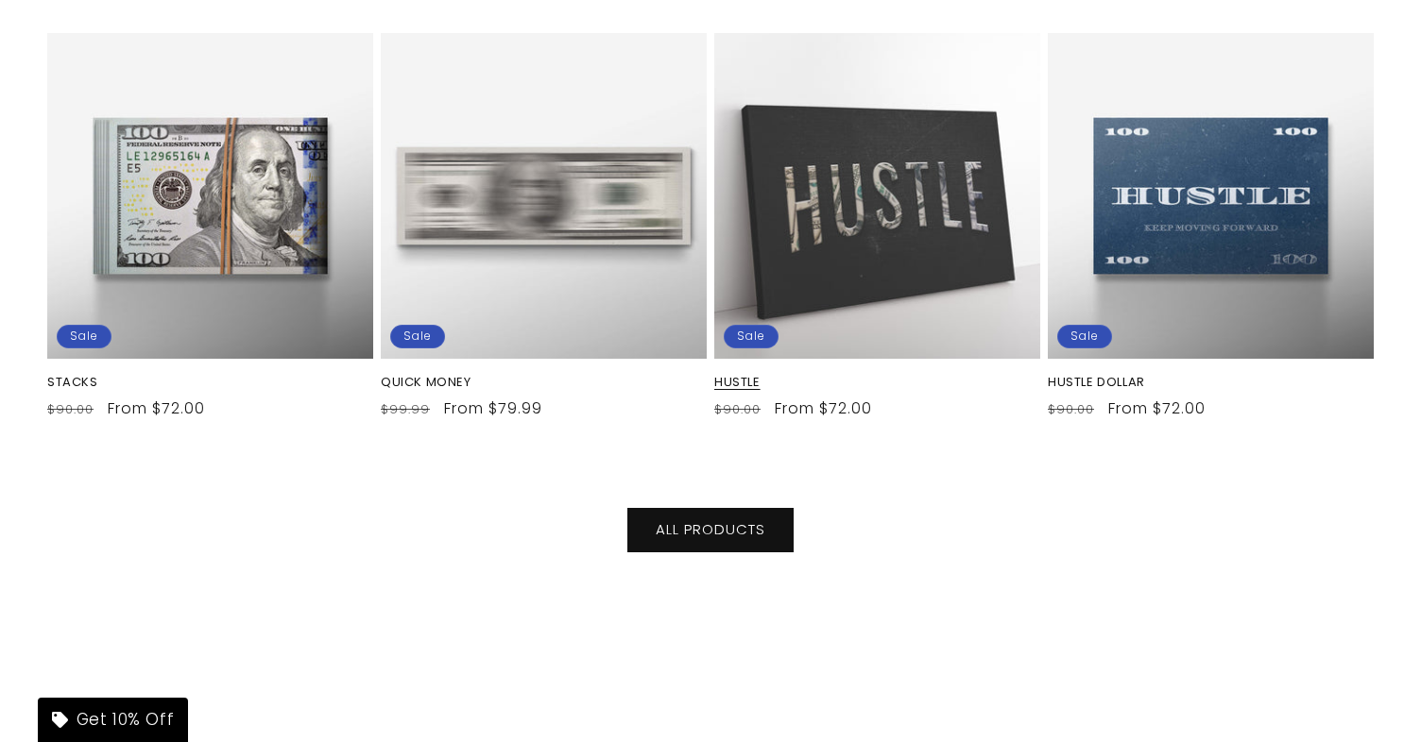
scroll to position [8744, 0]
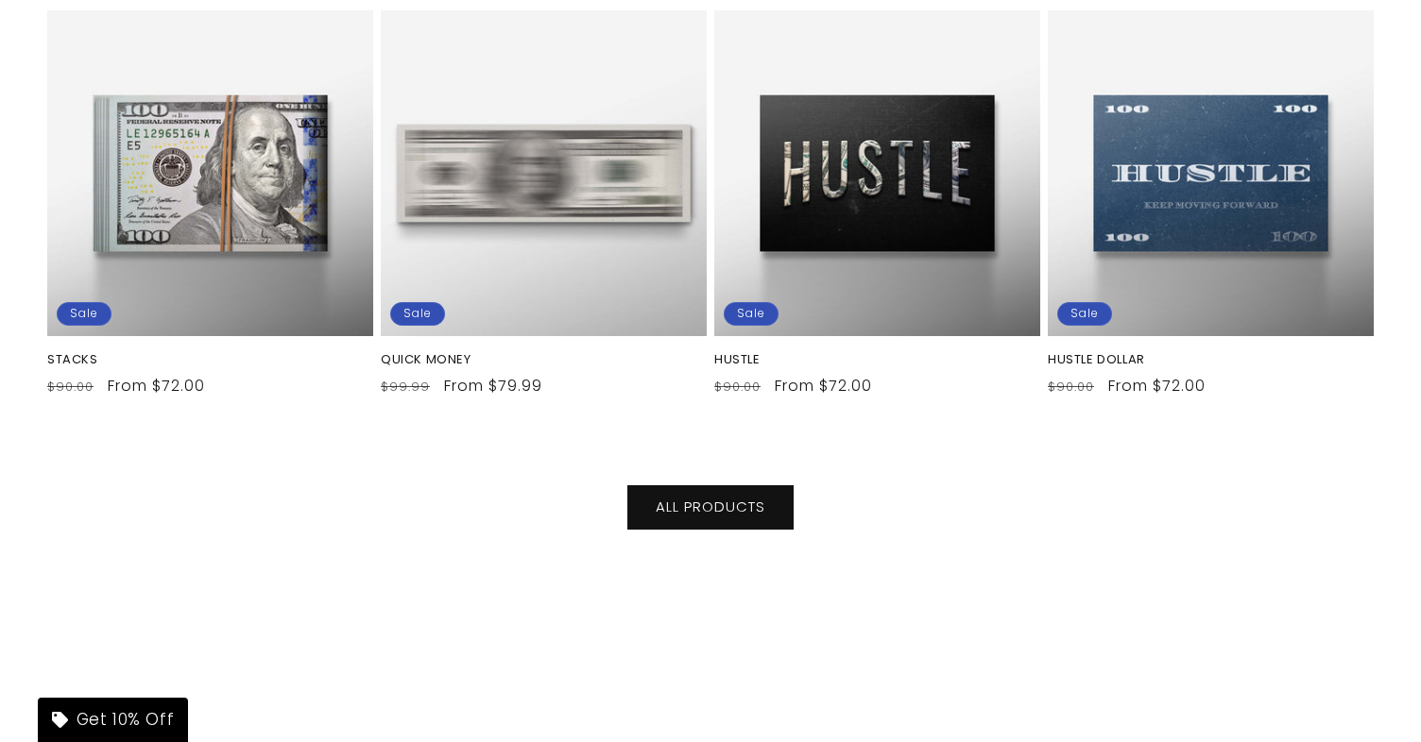
click at [907, 486] on div "ALL PRODUCTS" at bounding box center [710, 508] width 425 height 44
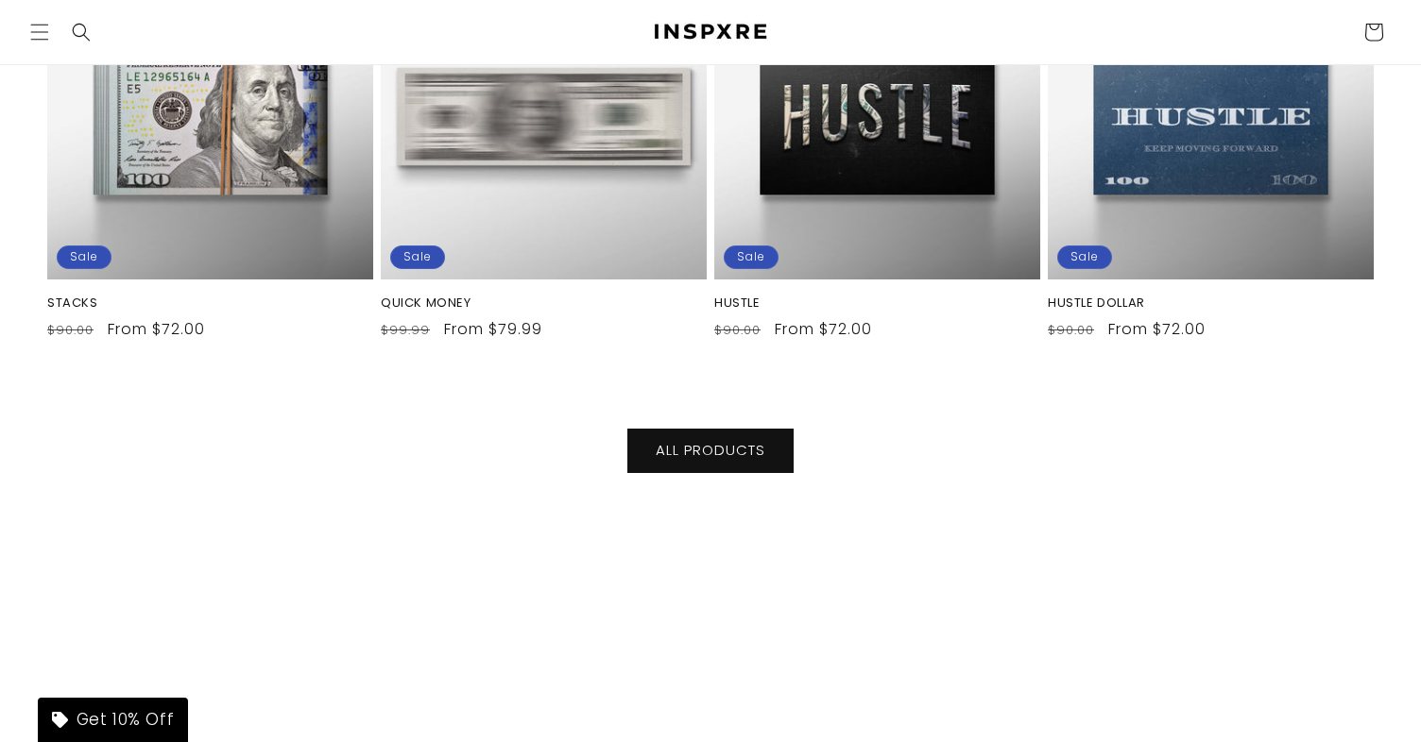
scroll to position [8759, 0]
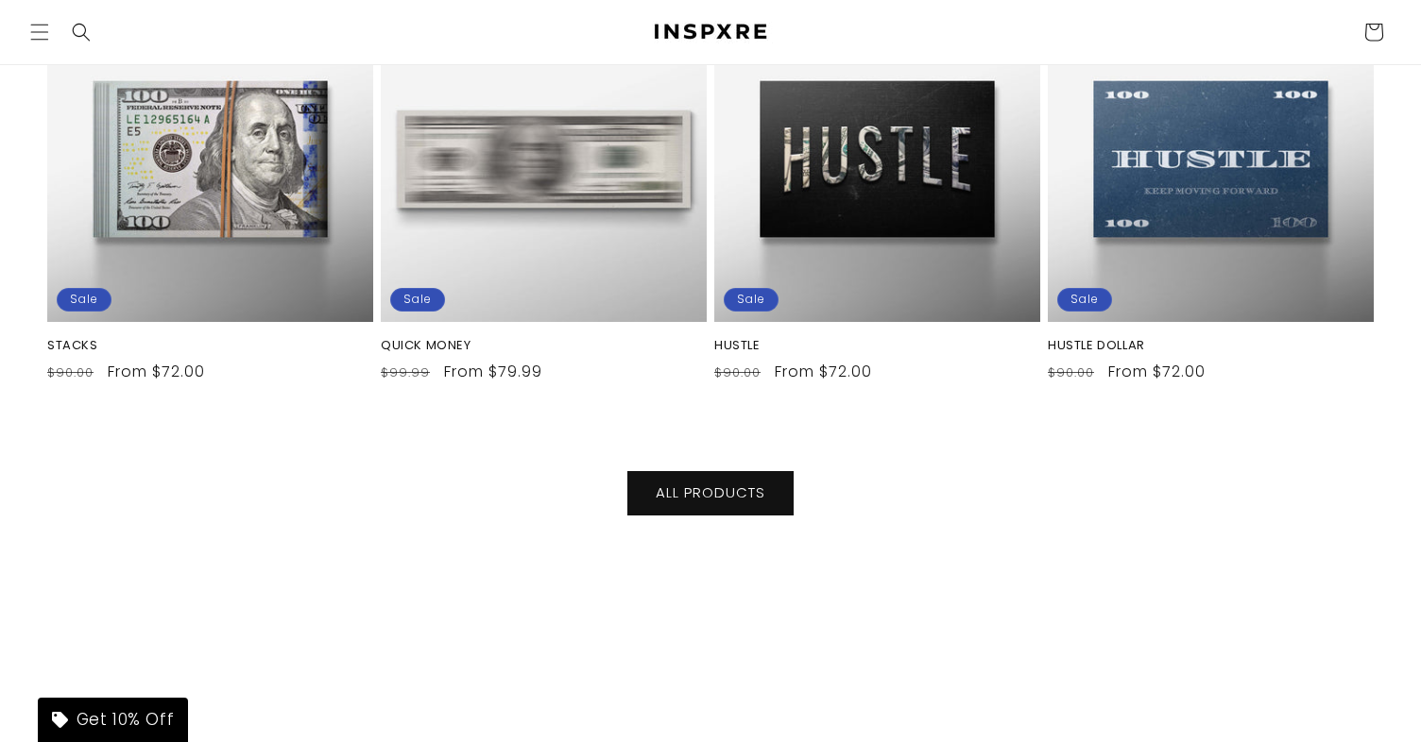
click at [909, 493] on div "ALL PRODUCTS" at bounding box center [710, 493] width 425 height 44
click at [921, 471] on div "ALL PRODUCTS" at bounding box center [710, 493] width 425 height 44
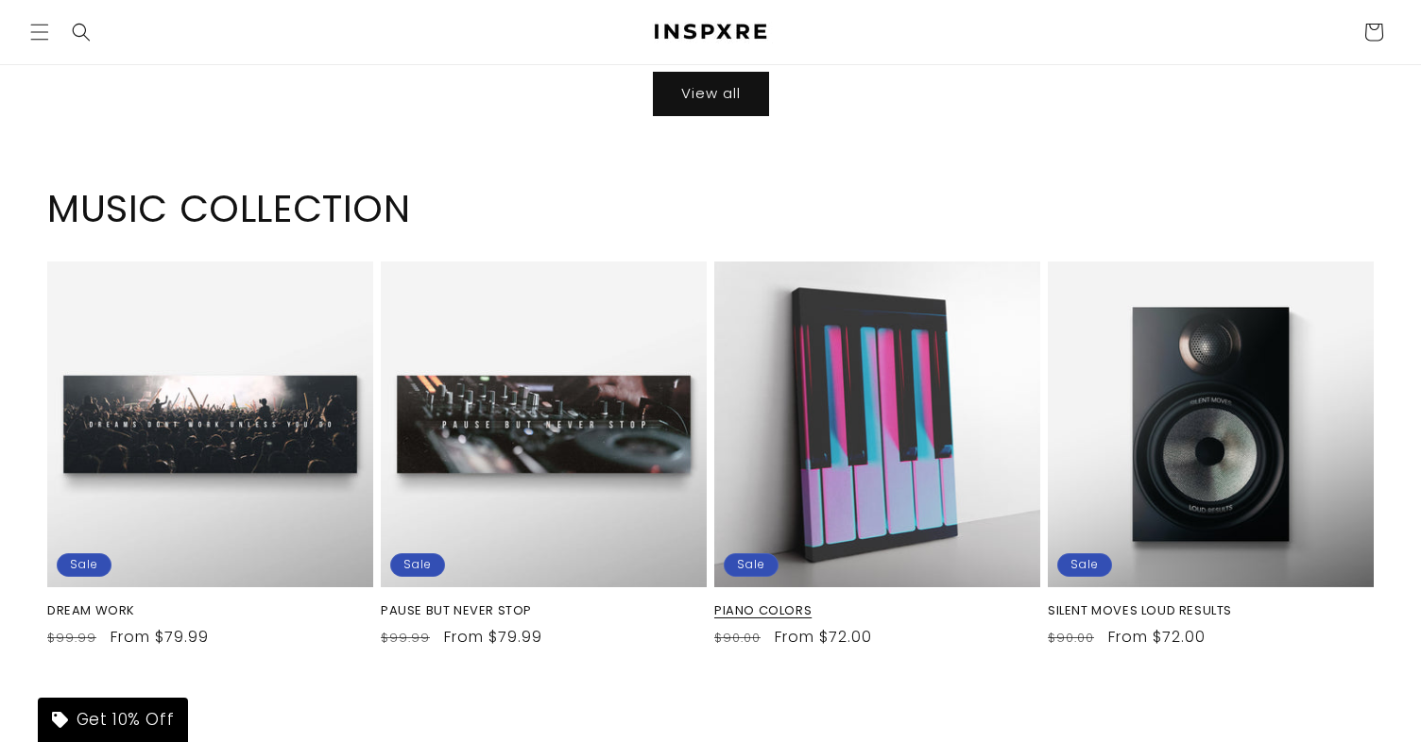
scroll to position [7752, 0]
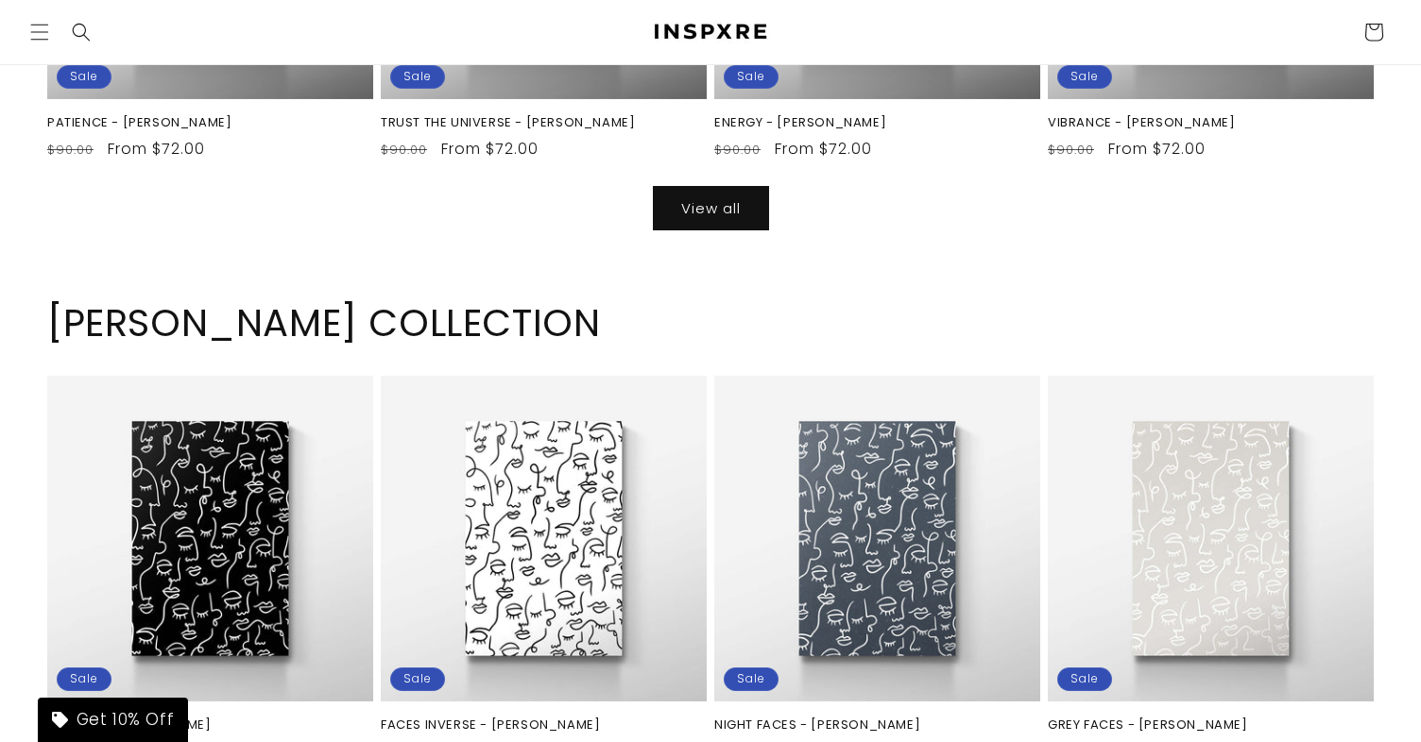
click at [909, 302] on h2 "[PERSON_NAME] COLLECTION" at bounding box center [710, 323] width 1326 height 49
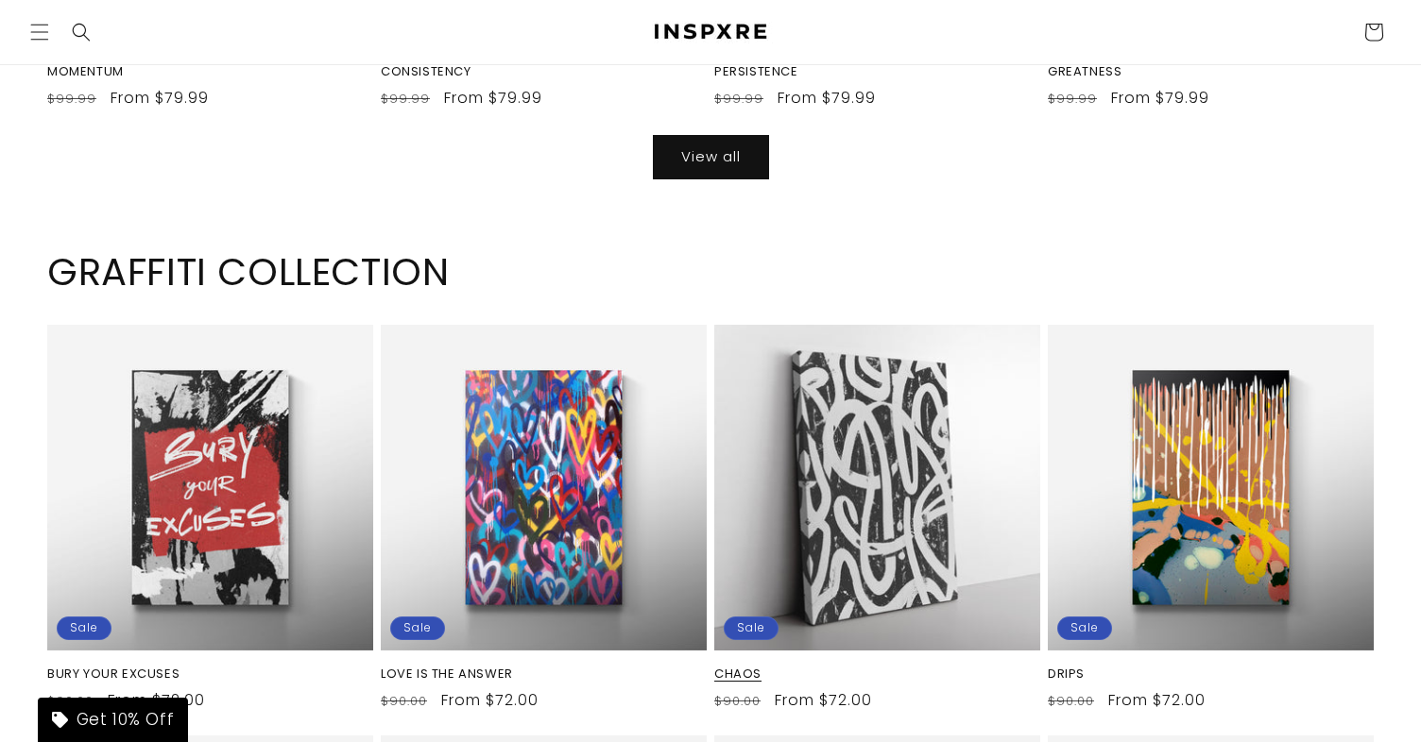
scroll to position [4395, 0]
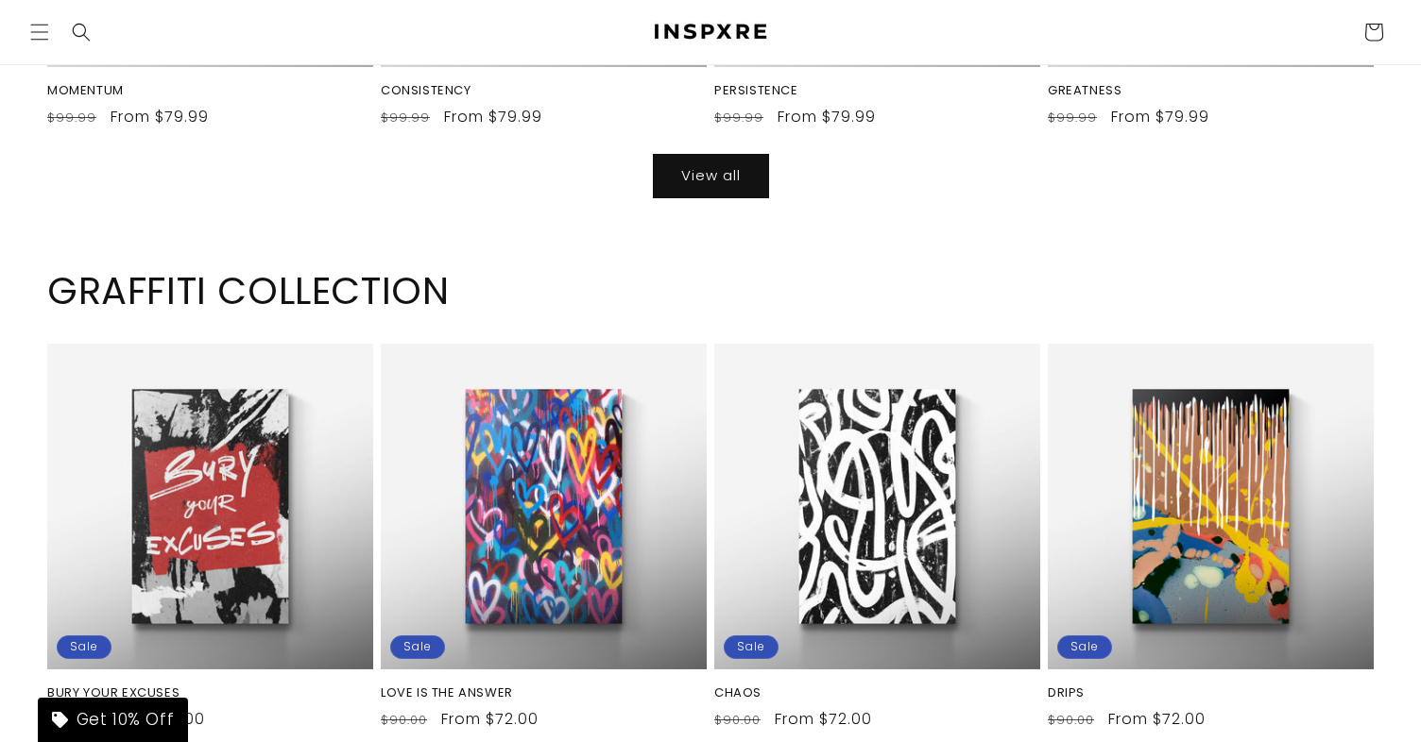
click at [918, 274] on h2 "GRAFFITI COLLECTION" at bounding box center [710, 290] width 1326 height 49
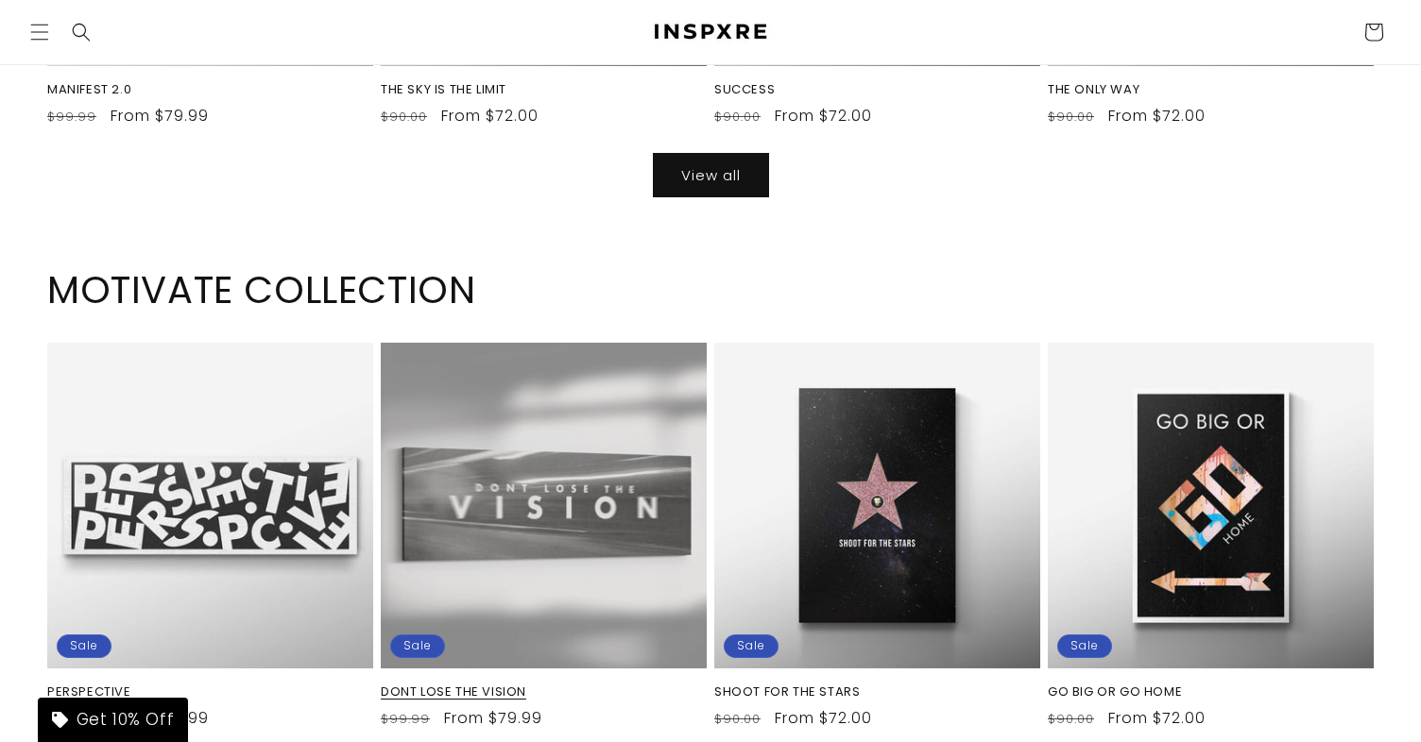
scroll to position [2223, 0]
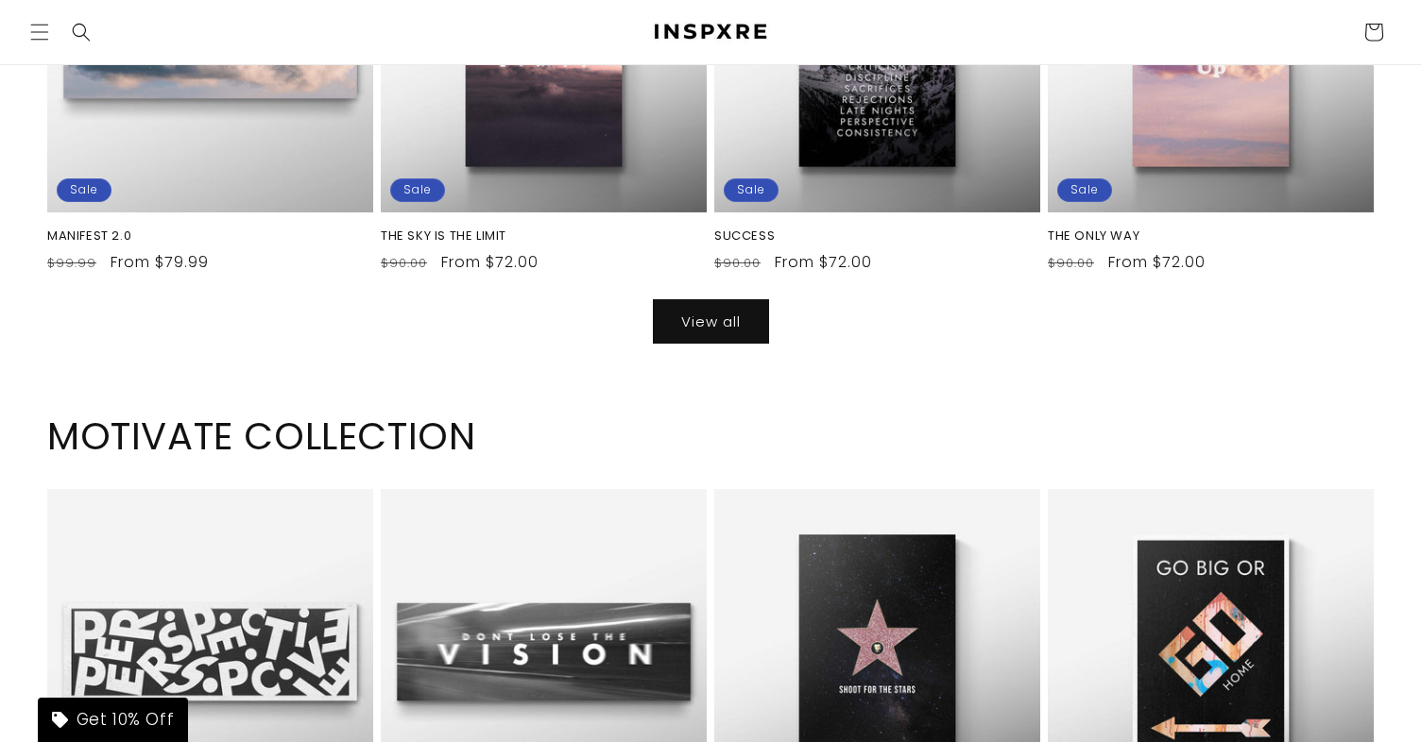
click at [918, 415] on h2 "MOTIVATE COLLECTION" at bounding box center [710, 436] width 1326 height 49
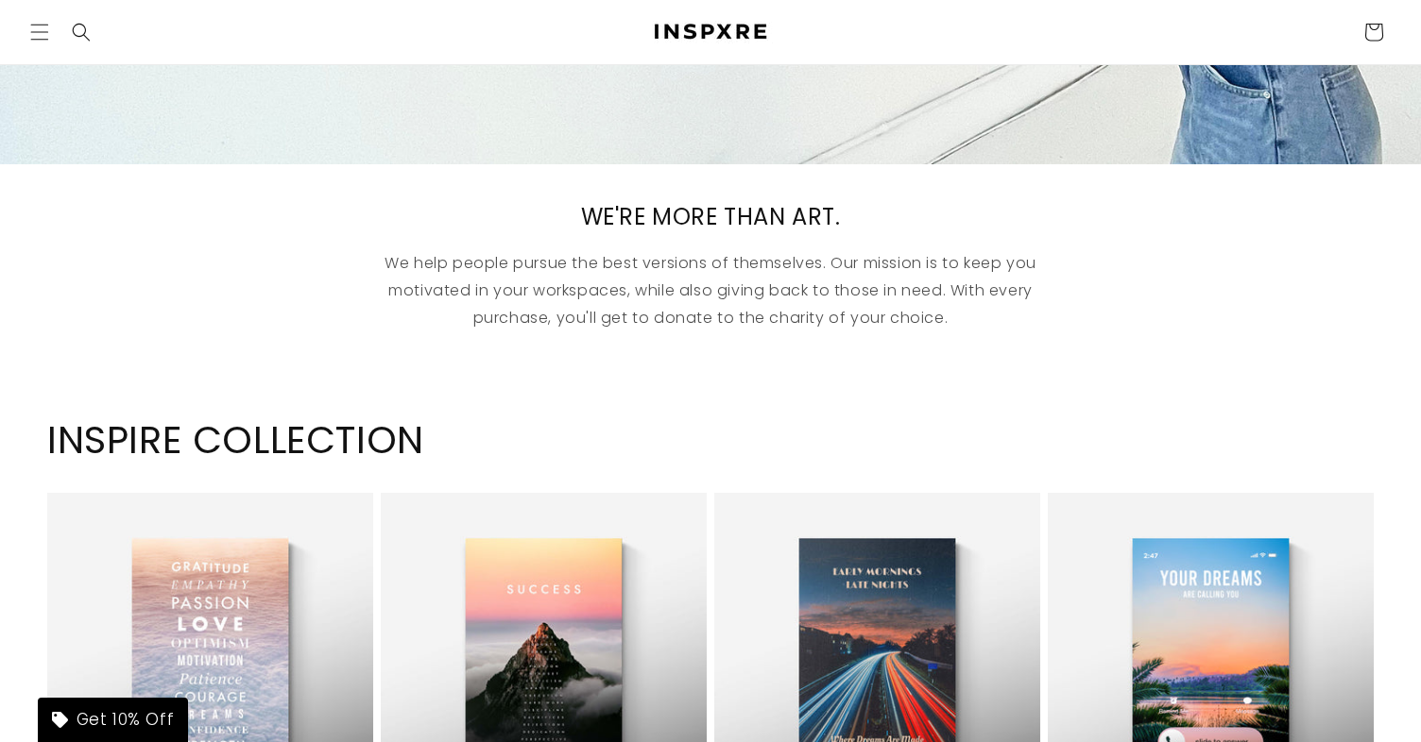
scroll to position [748, 0]
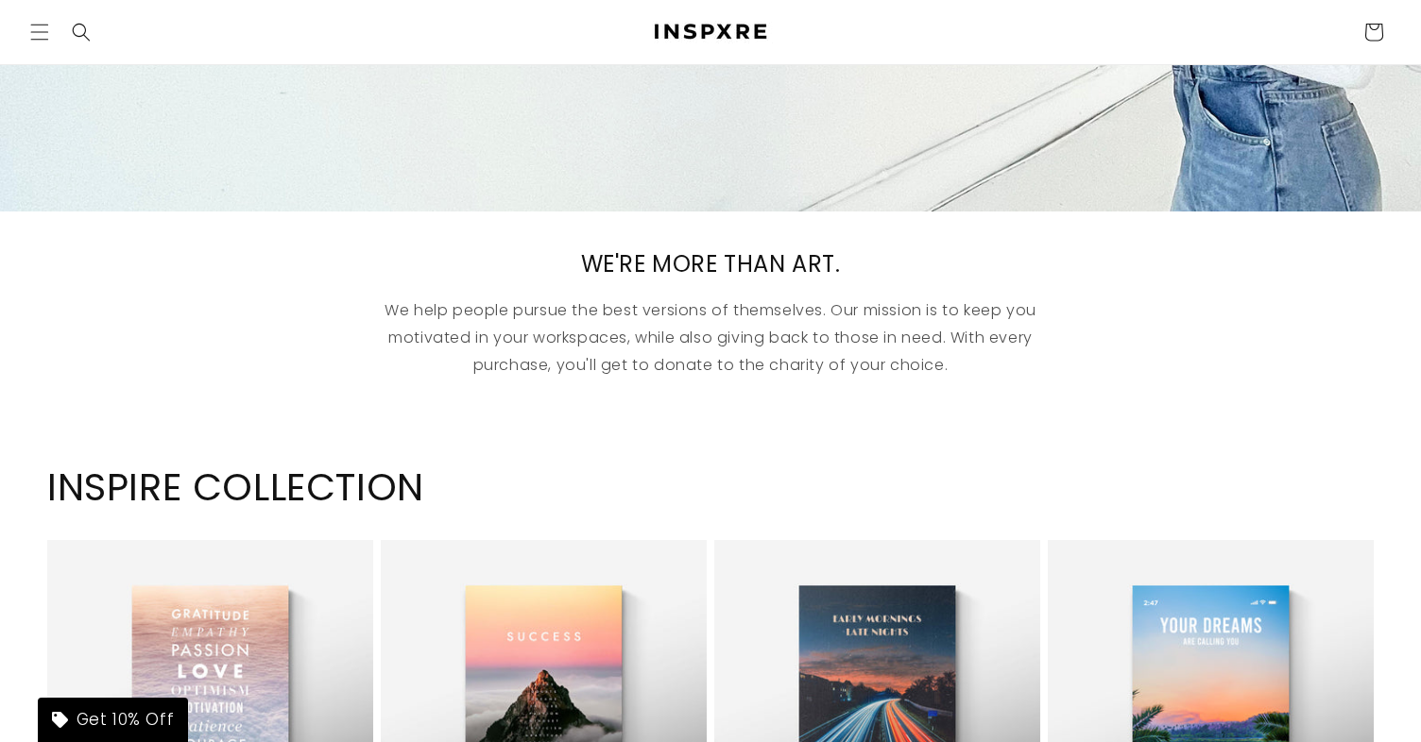
click at [891, 473] on h2 "INSPIRE COLLECTION" at bounding box center [710, 487] width 1326 height 49
click at [889, 492] on h2 "INSPIRE COLLECTION" at bounding box center [710, 487] width 1326 height 49
click at [904, 493] on h2 "INSPIRE COLLECTION" at bounding box center [710, 487] width 1326 height 49
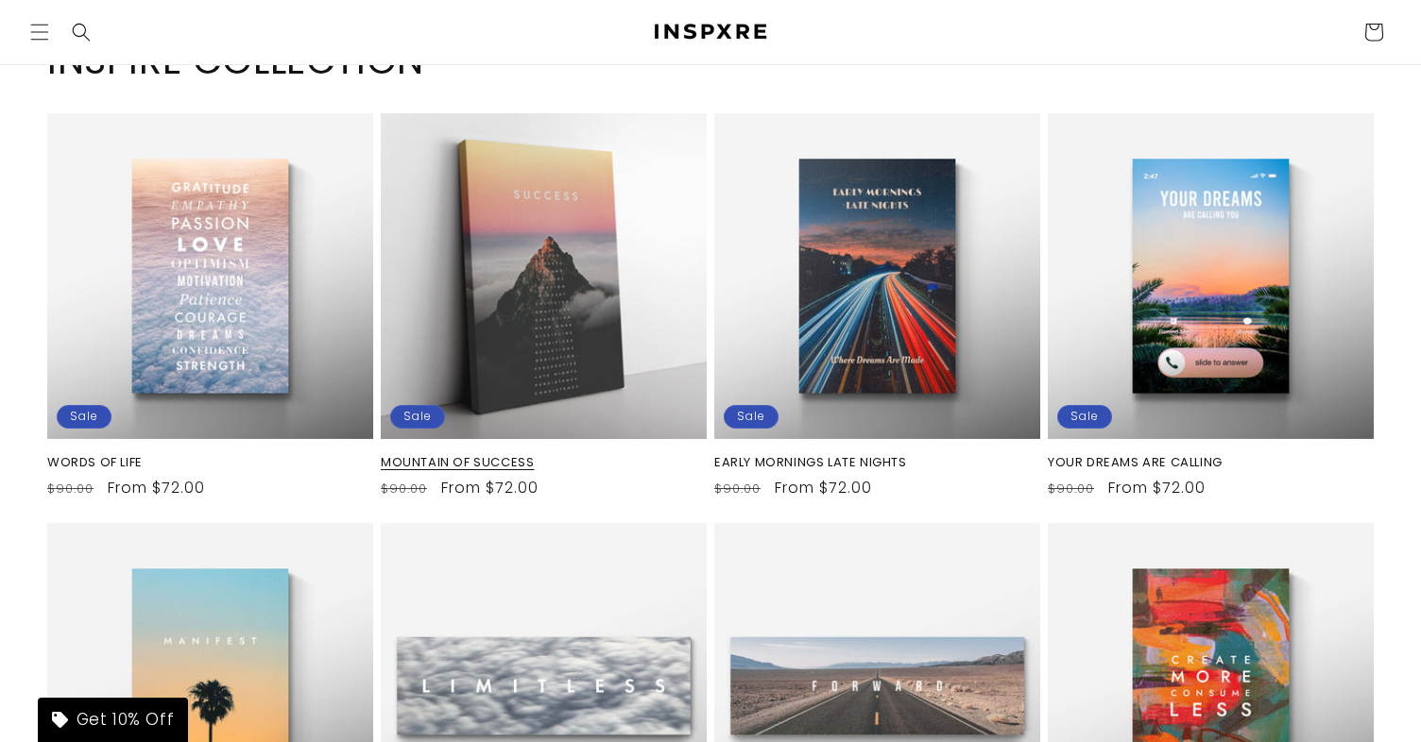
scroll to position [662, 0]
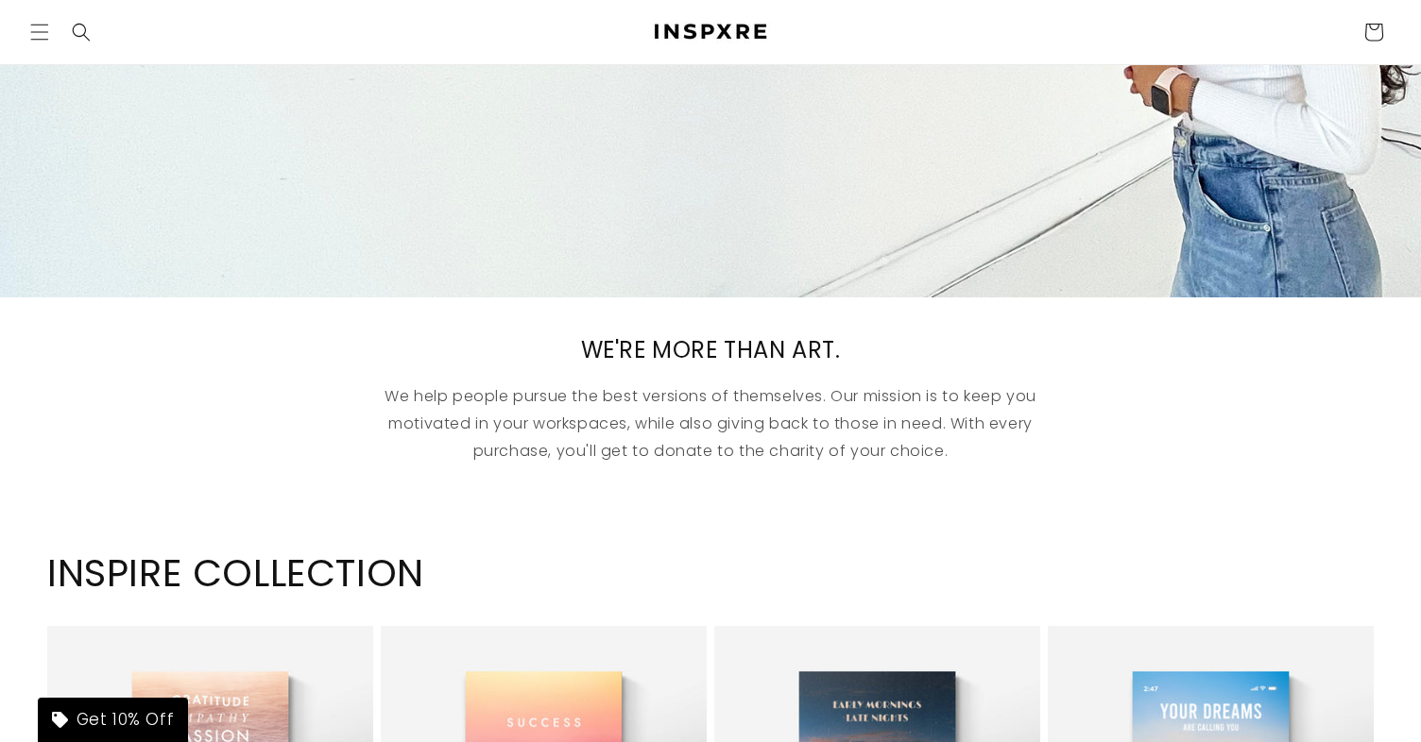
click at [583, 391] on p "We help people pursue the best versions of themselves. Our mission is to keep y…" at bounding box center [710, 424] width 737 height 81
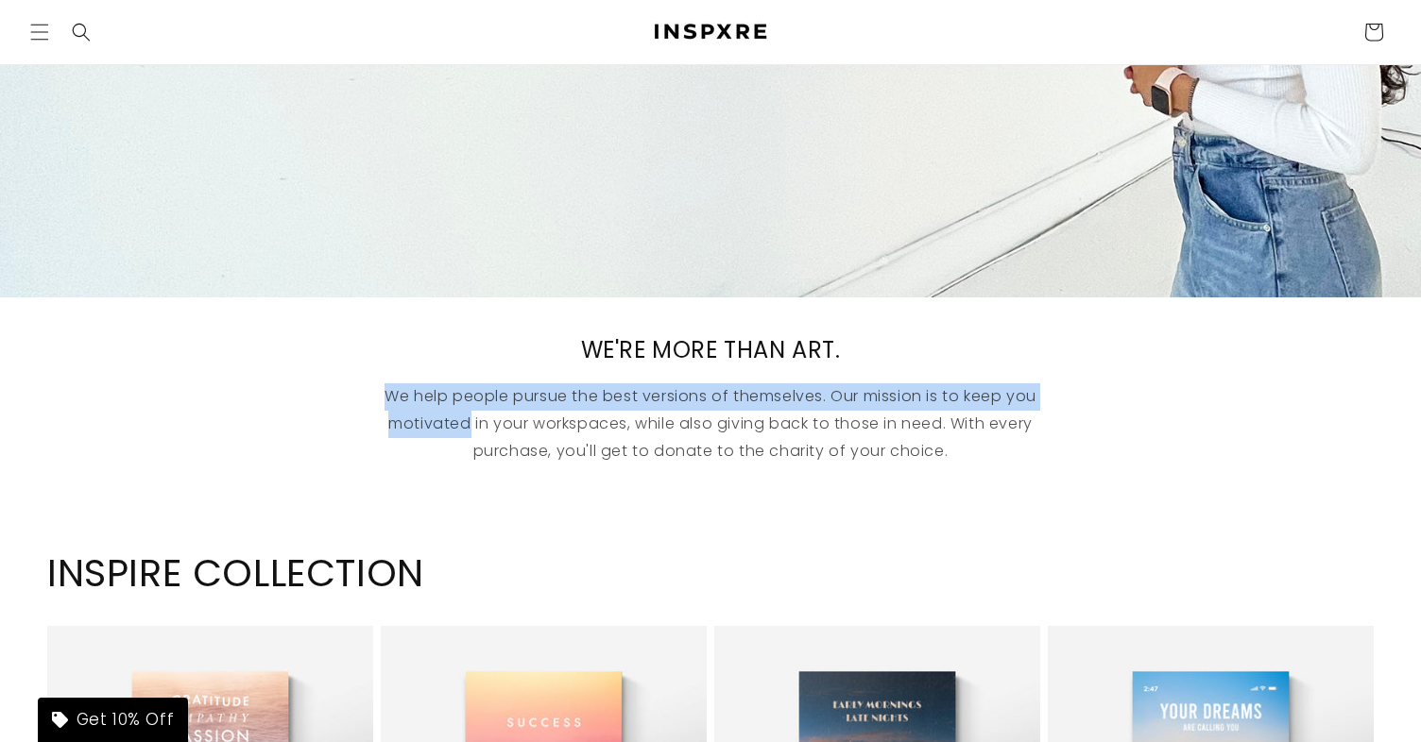
drag, startPoint x: 383, startPoint y: 392, endPoint x: 469, endPoint y: 420, distance: 90.5
click at [465, 418] on p "We help people pursue the best versions of themselves. Our mission is to keep y…" at bounding box center [710, 424] width 737 height 81
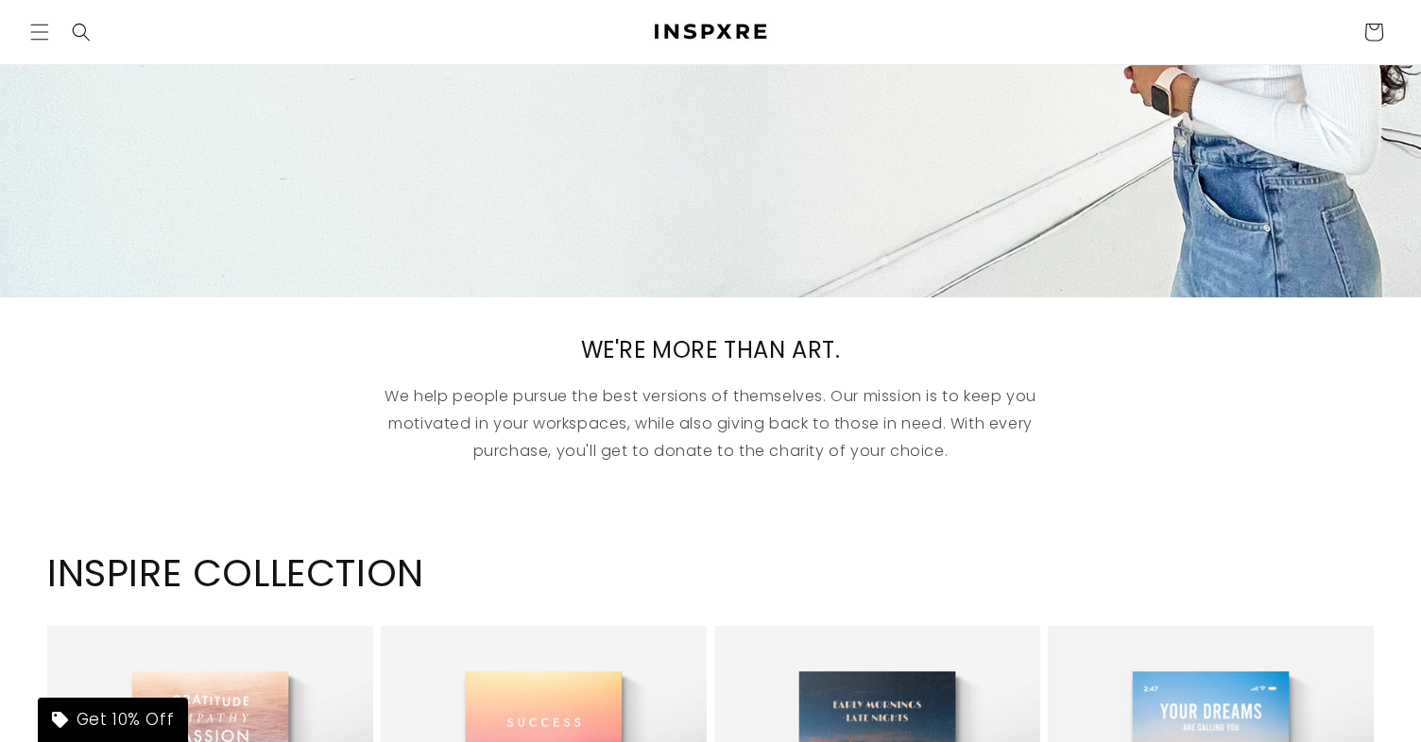
click at [552, 508] on div "WE'RE MORE THAN ART. We help people pursue the best versions of themselves. Our…" at bounding box center [710, 406] width 1421 height 217
click at [570, 549] on h2 "INSPIRE COLLECTION" at bounding box center [710, 573] width 1326 height 49
click at [558, 509] on div "WE'RE MORE THAN ART. We help people pursue the best versions of themselves. Our…" at bounding box center [710, 406] width 1421 height 217
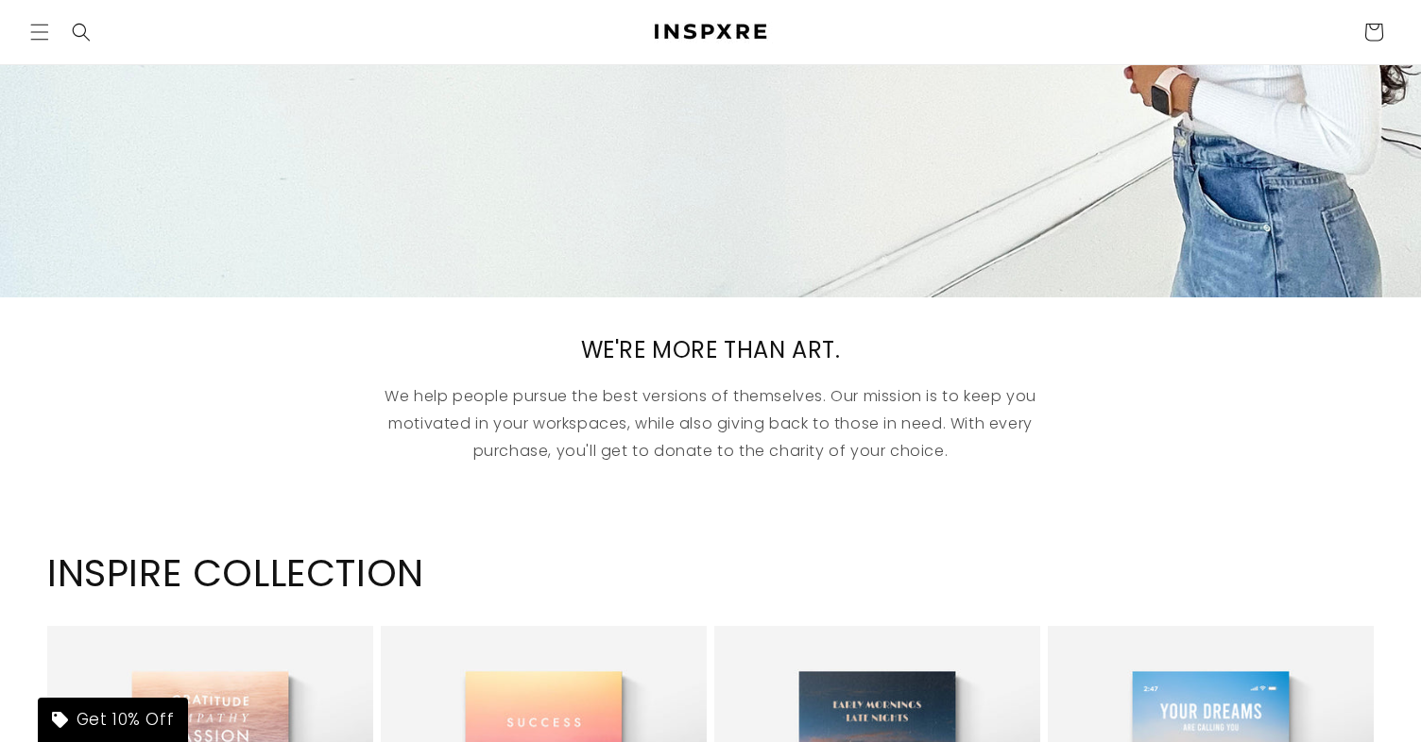
click at [573, 552] on h2 "INSPIRE COLLECTION" at bounding box center [710, 573] width 1326 height 49
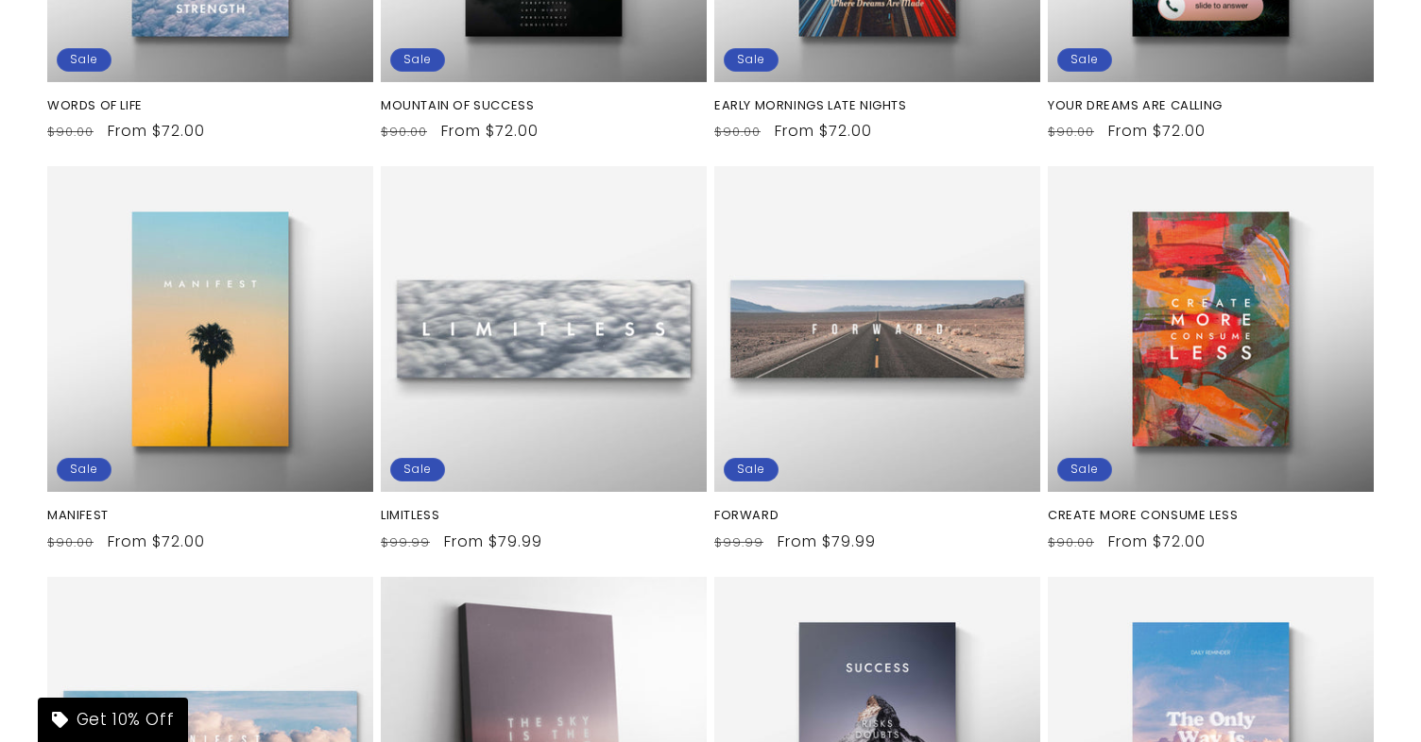
scroll to position [1606, 0]
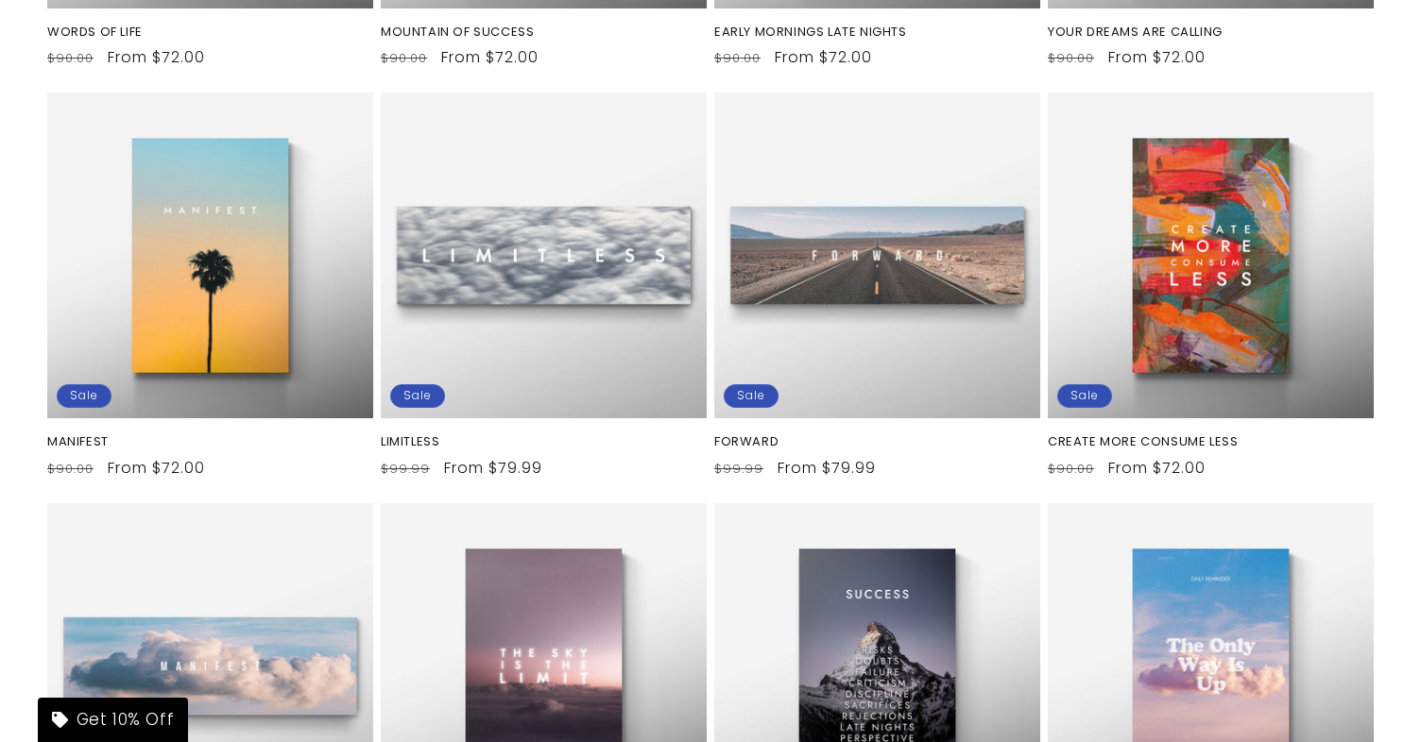
click at [707, 459] on ul "WORDS OF LIFE Sale WORDS OF LIFE Regular price From $72.00 Regular price $90.00…" at bounding box center [710, 295] width 1326 height 1225
click at [1400, 249] on slider-component "WORDS OF LIFE Sale WORDS OF LIFE Regular price From $72.00 Regular price $90.00…" at bounding box center [710, 295] width 1421 height 1225
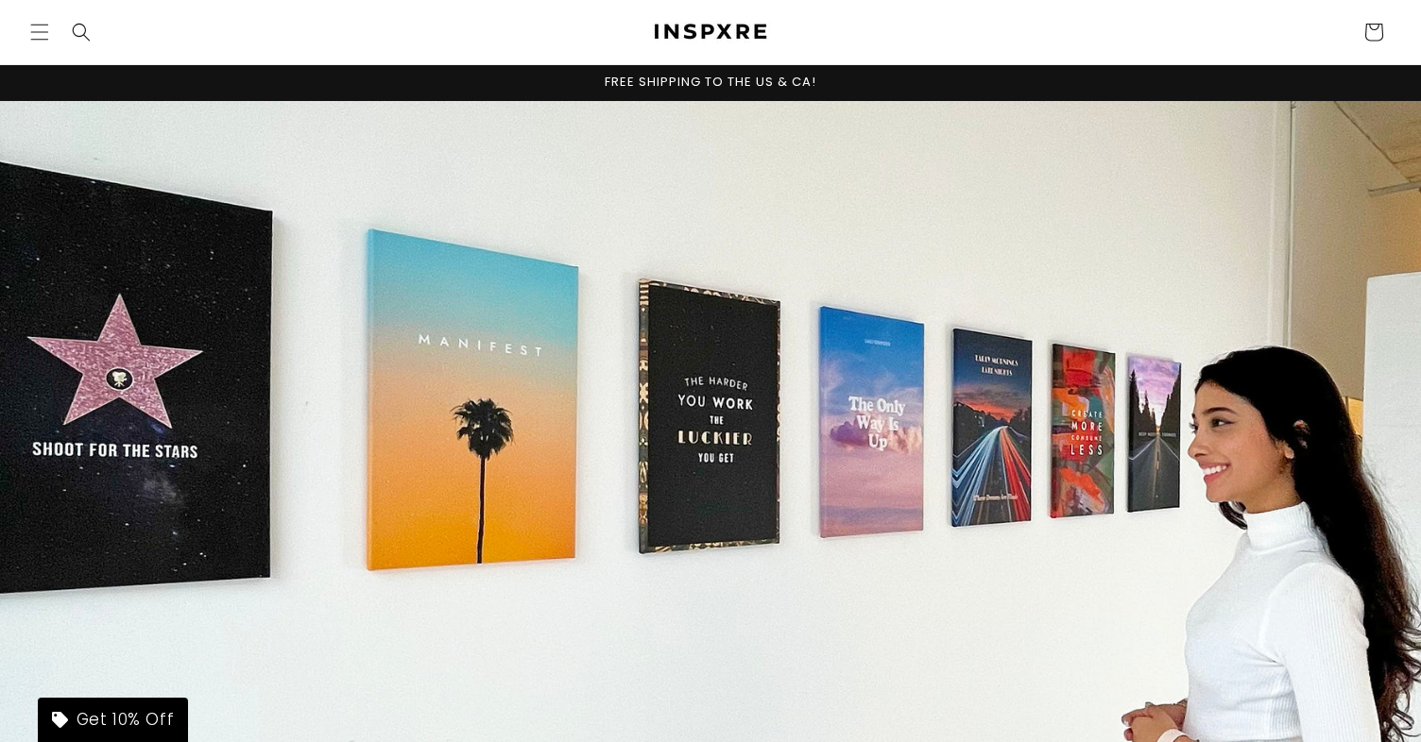
scroll to position [0, 0]
click at [975, 78] on div "FREE SHIPPING TO THE US & CA!" at bounding box center [710, 83] width 1360 height 36
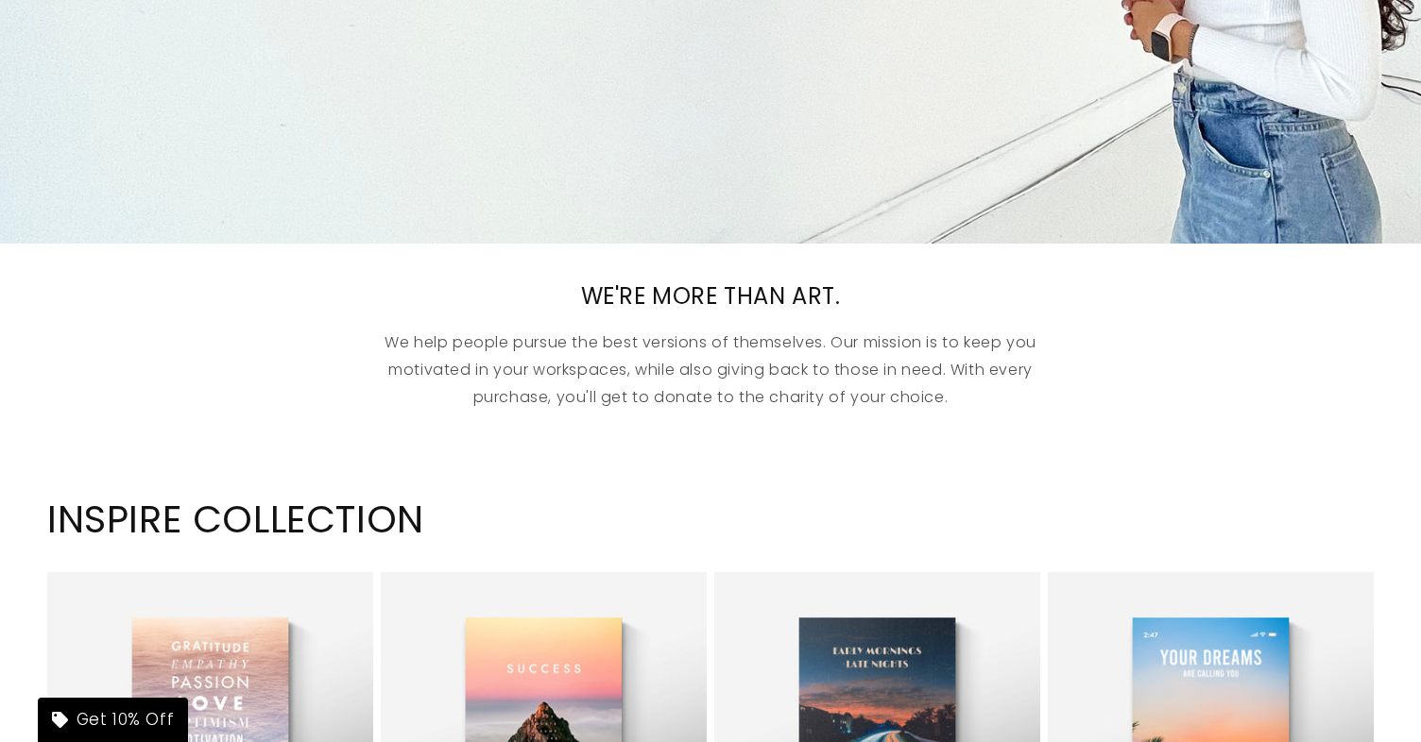
scroll to position [734, 0]
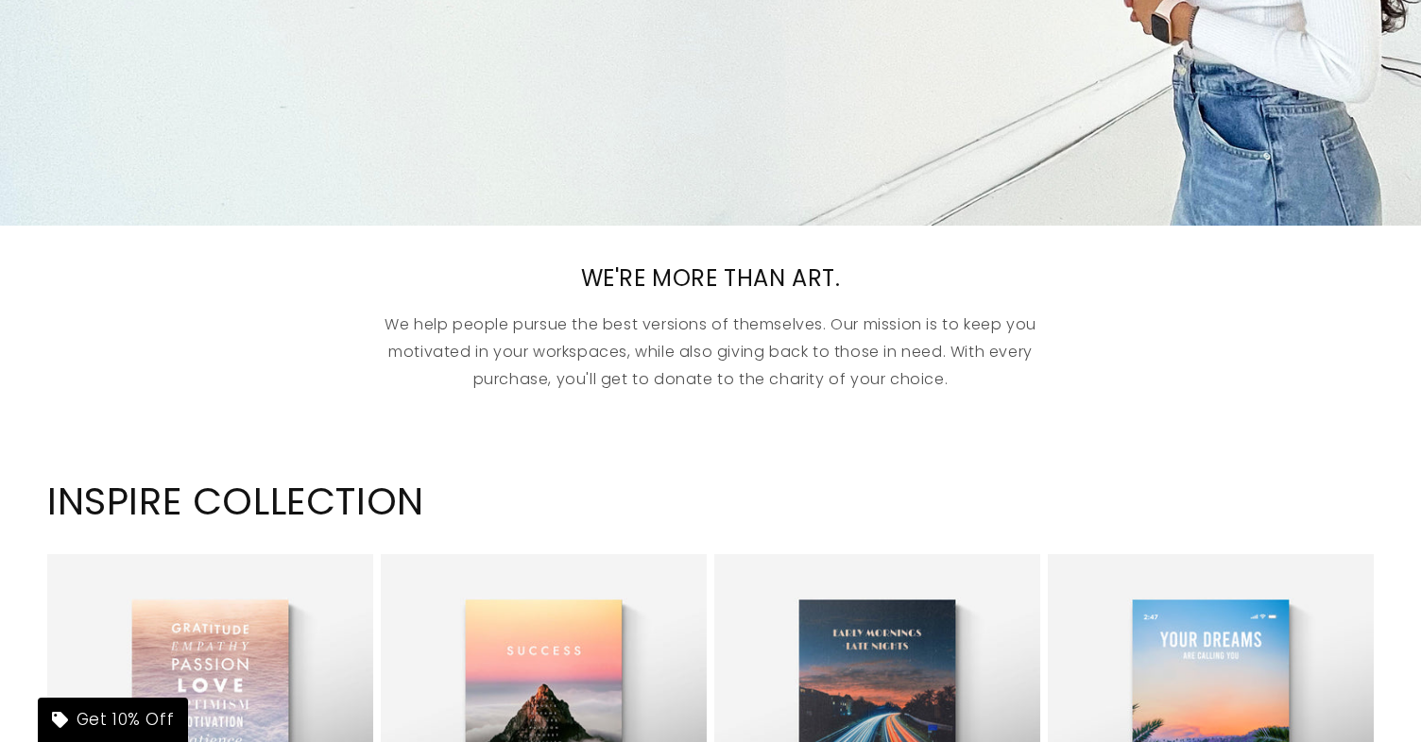
click at [1111, 369] on div "WE'RE MORE THAN ART. We help people pursue the best versions of themselves. Our…" at bounding box center [710, 329] width 1421 height 130
click at [933, 497] on h2 "INSPIRE COLLECTION" at bounding box center [710, 501] width 1326 height 49
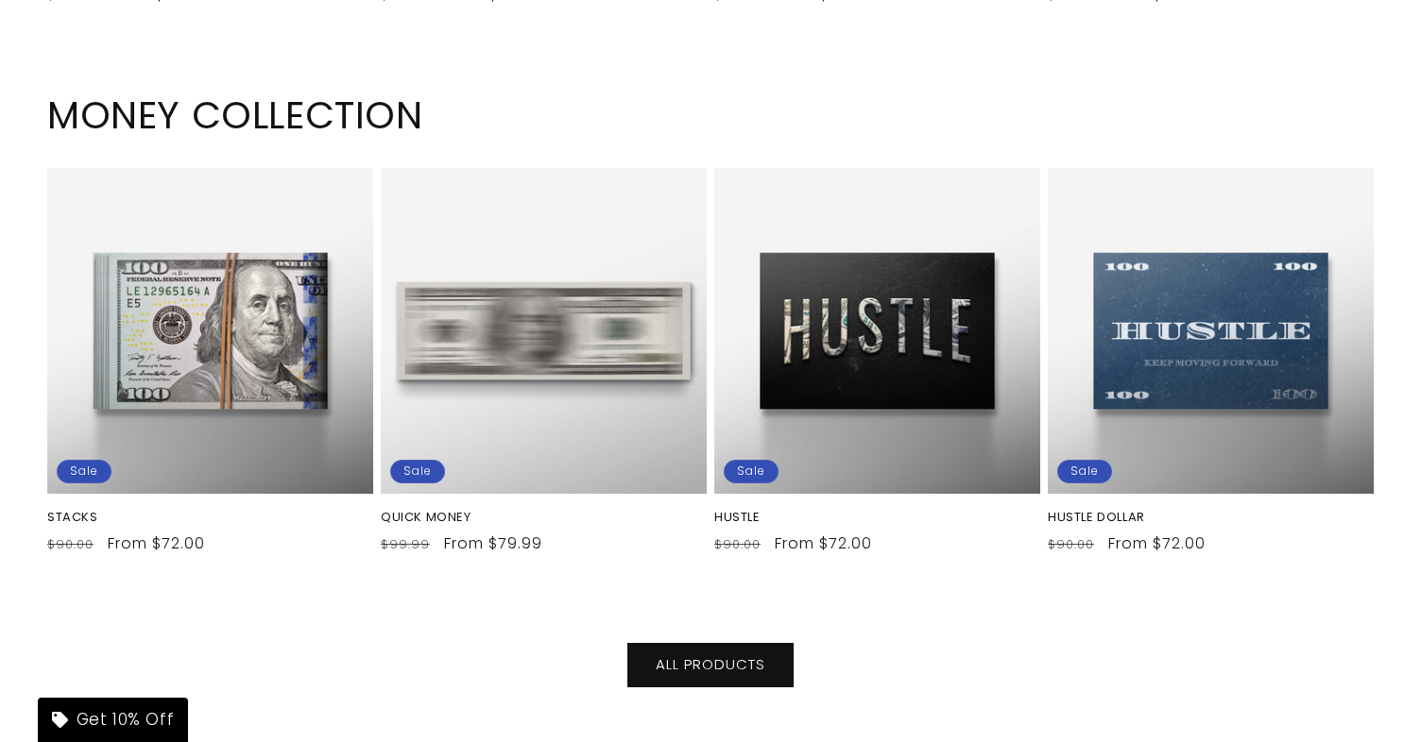
scroll to position [8606, 0]
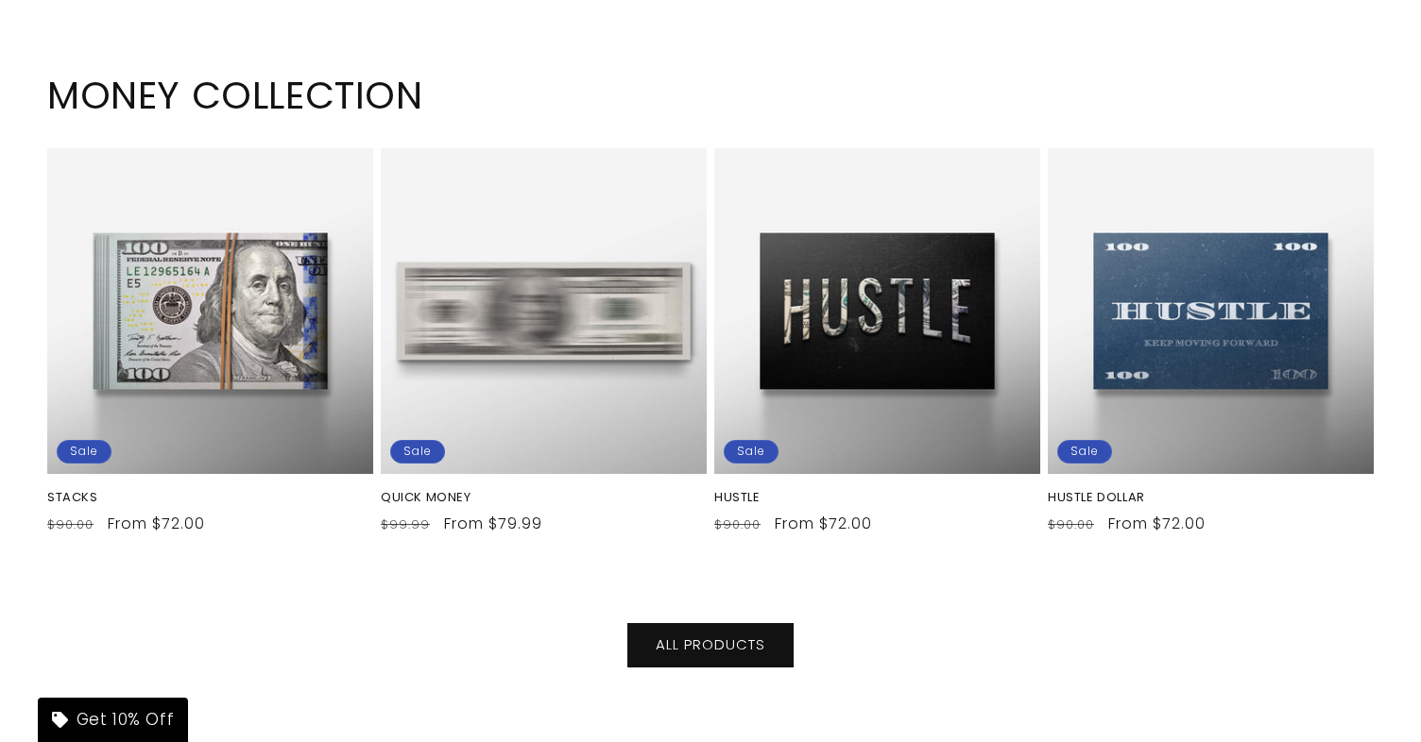
click at [965, 554] on div "MONEY COLLECTION STACKS Sale STACKS Regular price From $72.00 Regular price $90…" at bounding box center [710, 311] width 1421 height 549
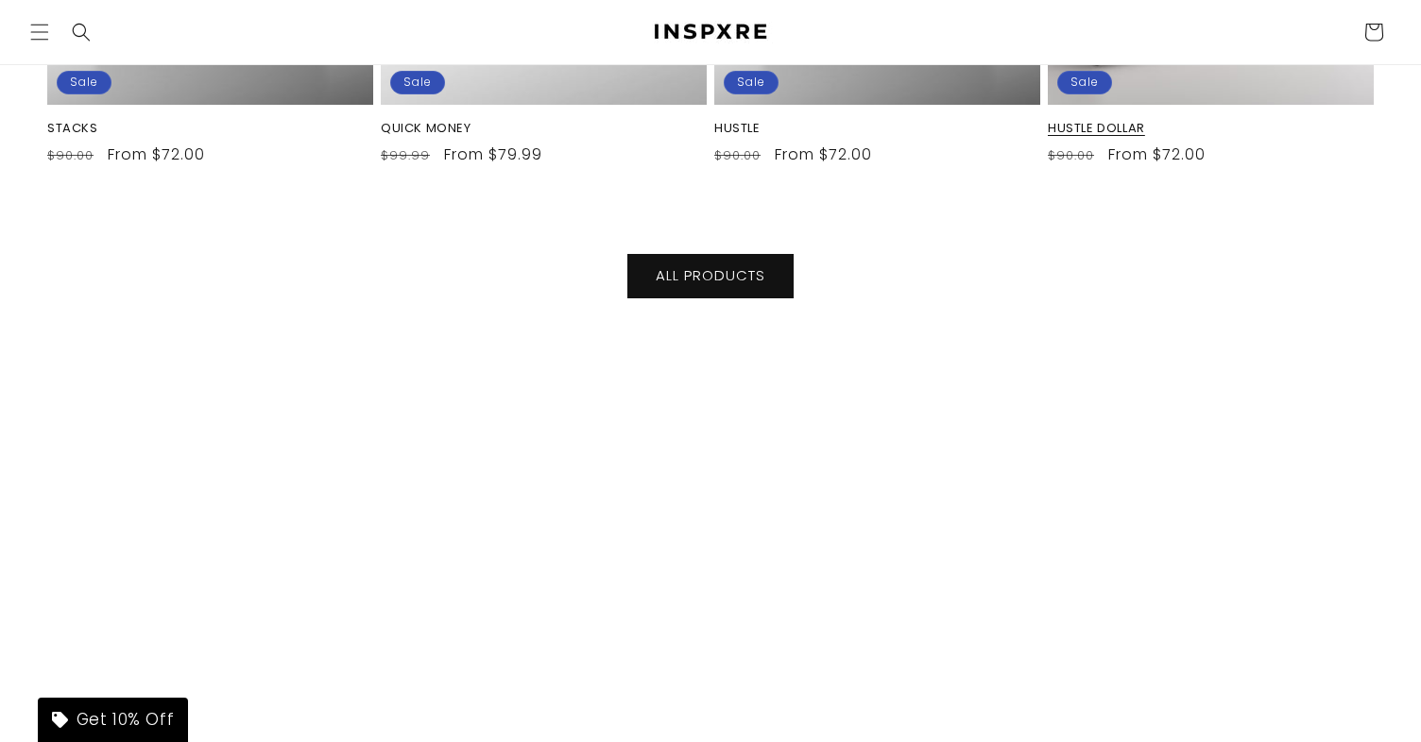
scroll to position [8560, 0]
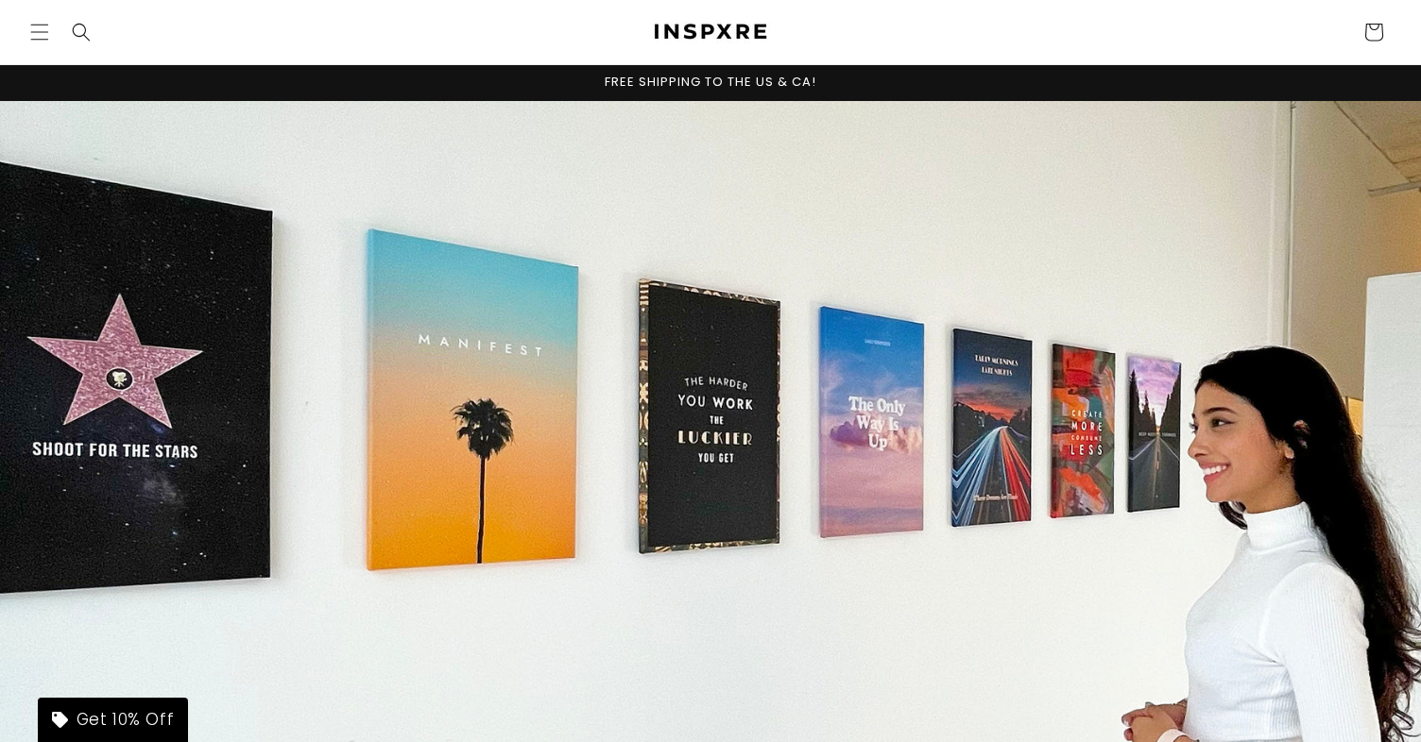
click at [962, 40] on header "HOME SHOP ABOUT US OUR MISSION Country/region [GEOGRAPHIC_DATA] | USD $ Search …" at bounding box center [710, 32] width 1421 height 64
click at [947, 29] on header "HOME SHOP ABOUT US OUR MISSION Country/region [GEOGRAPHIC_DATA] | USD $ Search …" at bounding box center [710, 32] width 1421 height 64
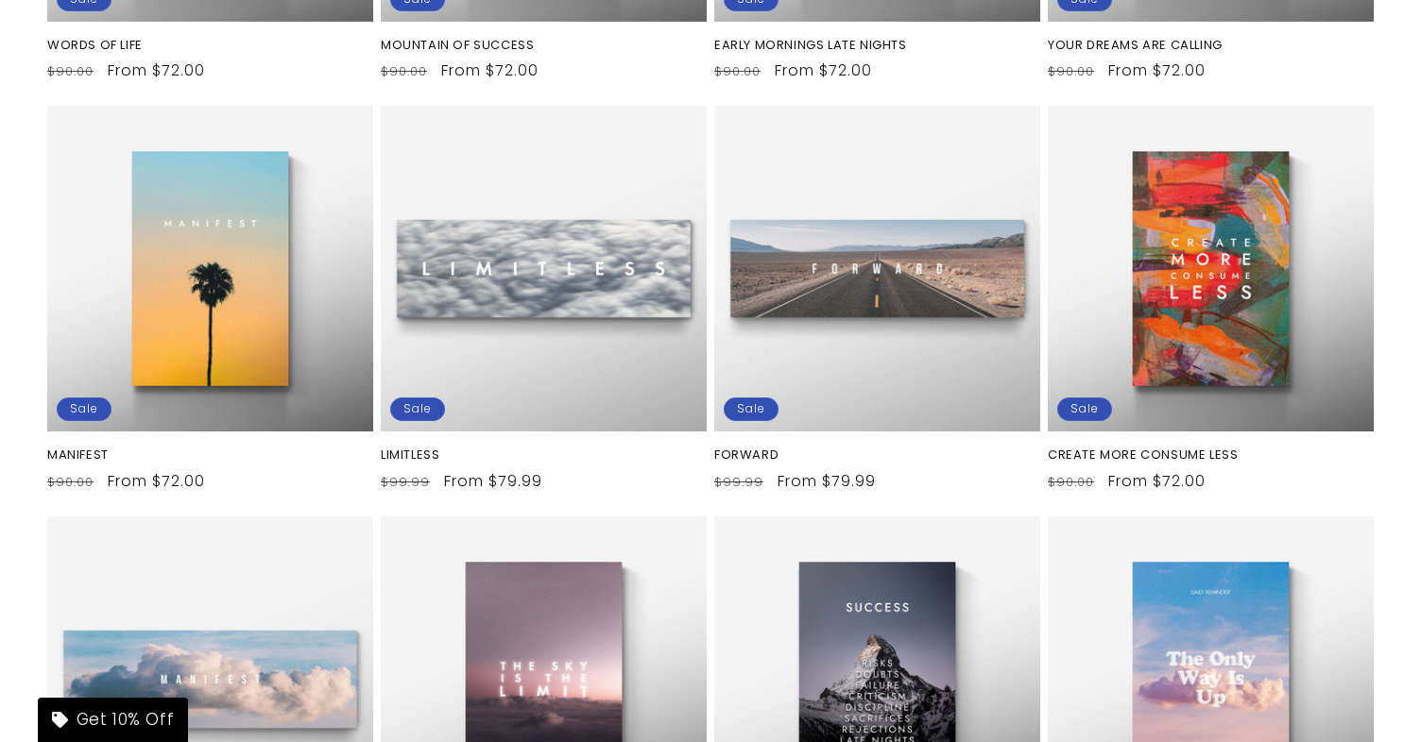
scroll to position [1597, 0]
